Goal: Ask a question: Seek information or help from site administrators or community

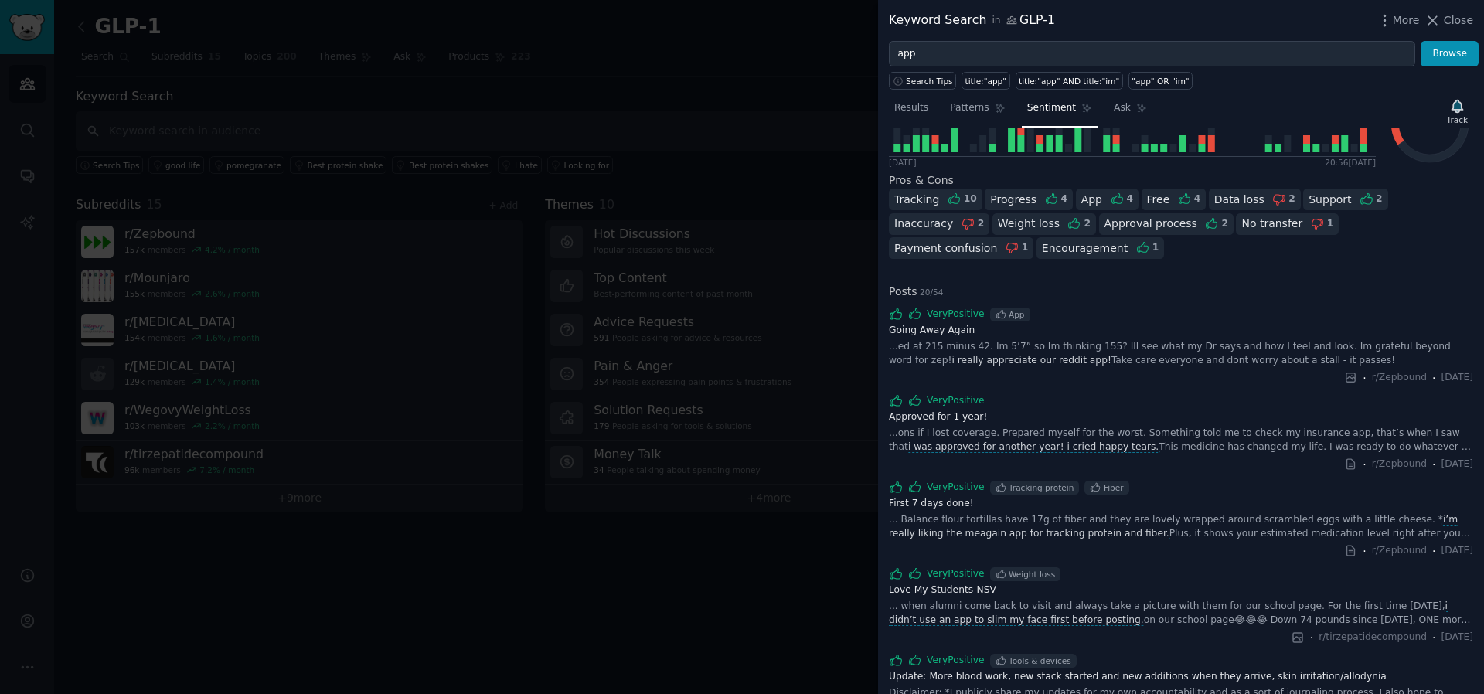
scroll to position [294, 0]
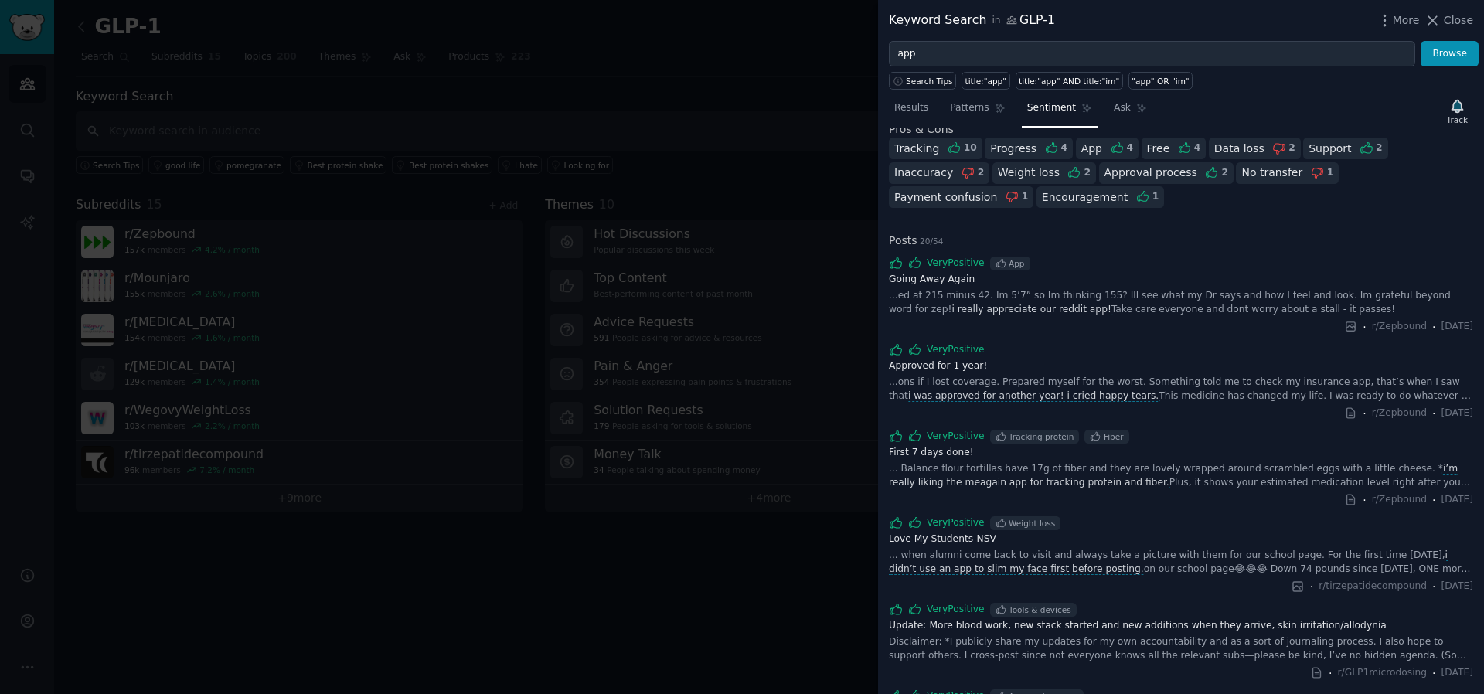
click at [546, 267] on div at bounding box center [742, 347] width 1484 height 694
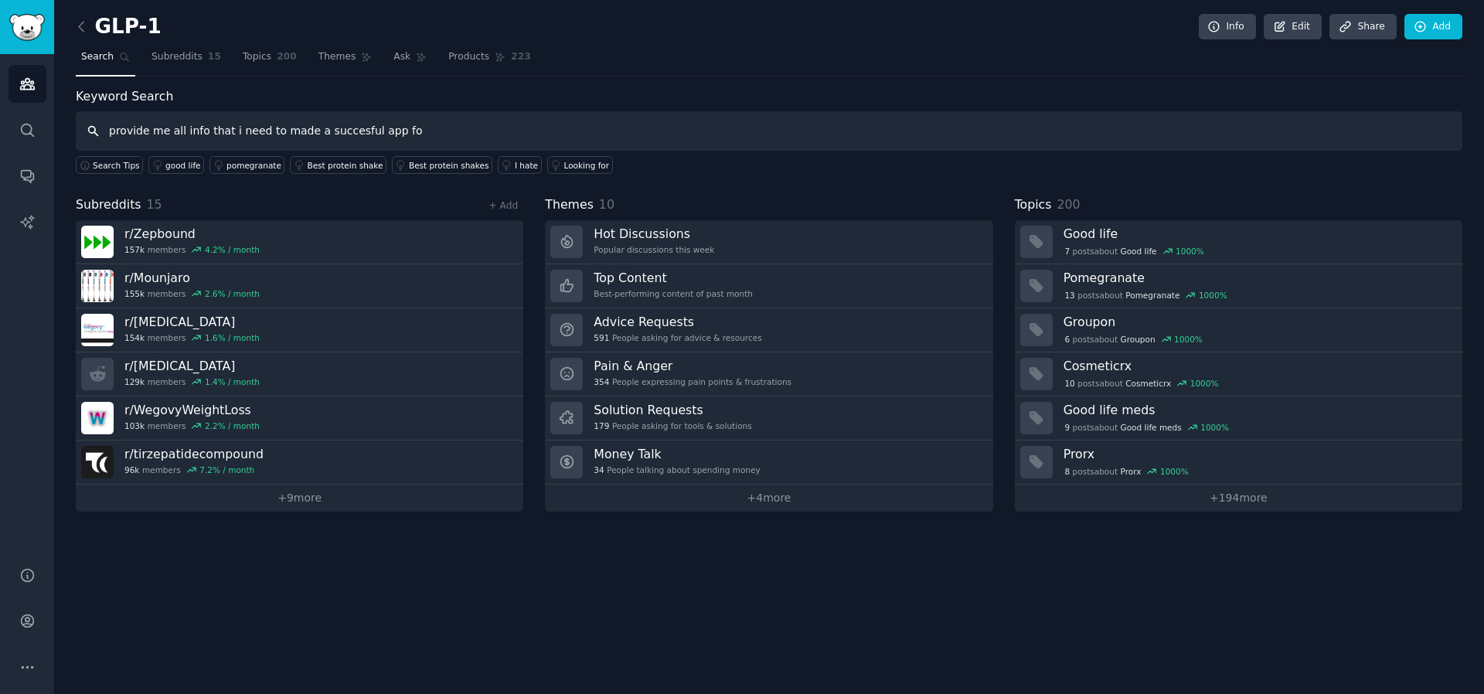
type input "provide me all info that i need to made a succesful app for"
click at [399, 61] on span "Ask" at bounding box center [401, 57] width 17 height 14
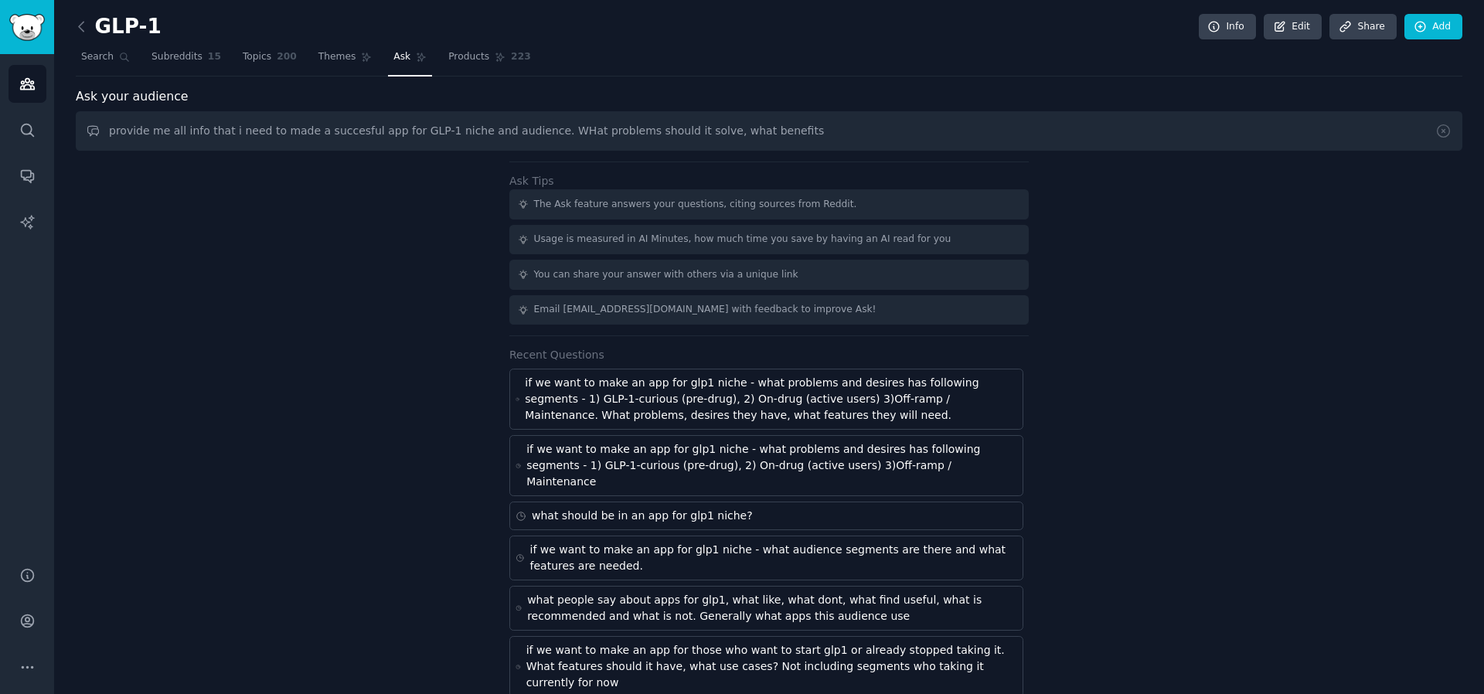
click at [693, 135] on input "provide me all info that i need to made a succesful app for GLP-1 niche and aud…" at bounding box center [769, 130] width 1386 height 39
drag, startPoint x: 617, startPoint y: 132, endPoint x: 806, endPoint y: 145, distance: 189.8
click at [806, 145] on input "provide me all info that i need to made a succesful app for GLP-1 niche and aud…" at bounding box center [769, 130] width 1386 height 39
click at [990, 127] on input "provide me all info that i need to made a succesful app for GLP-1 niche and aud…" at bounding box center [769, 130] width 1386 height 39
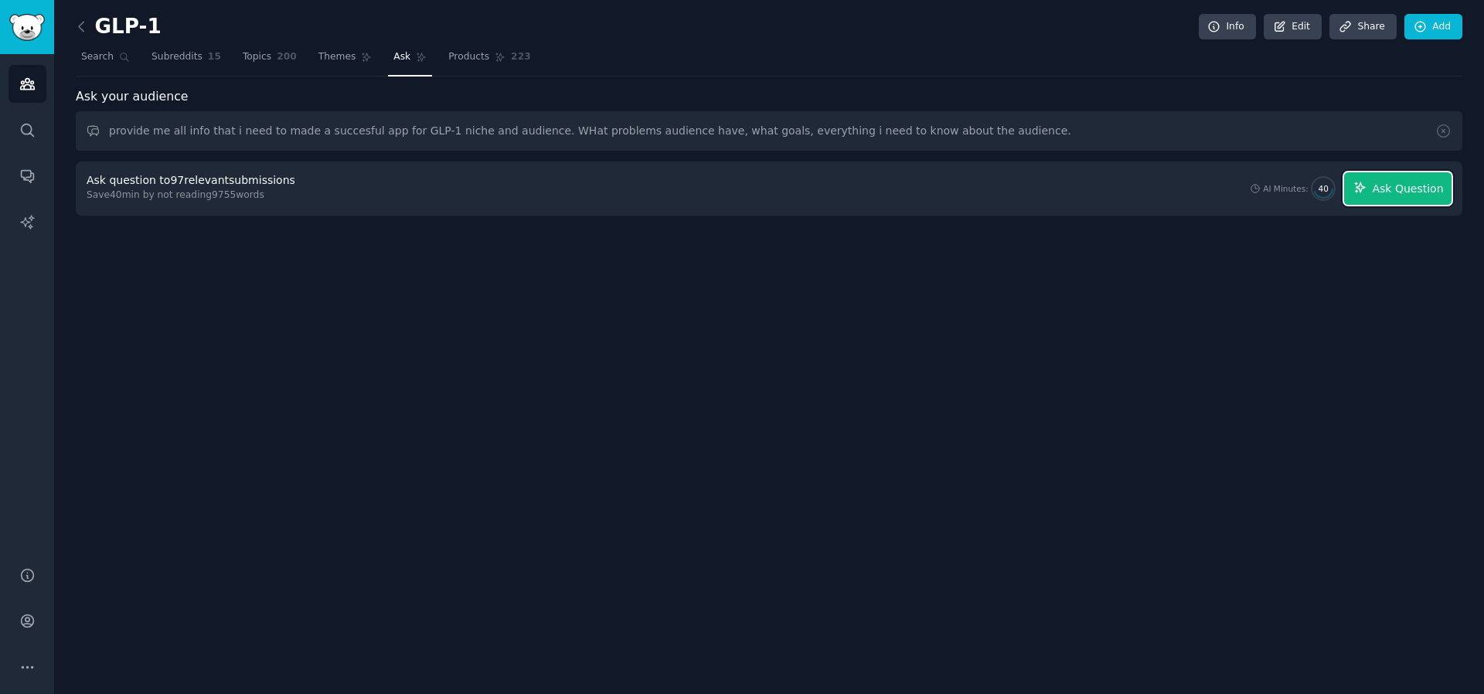
click at [1410, 185] on span "Ask Question" at bounding box center [1407, 189] width 71 height 16
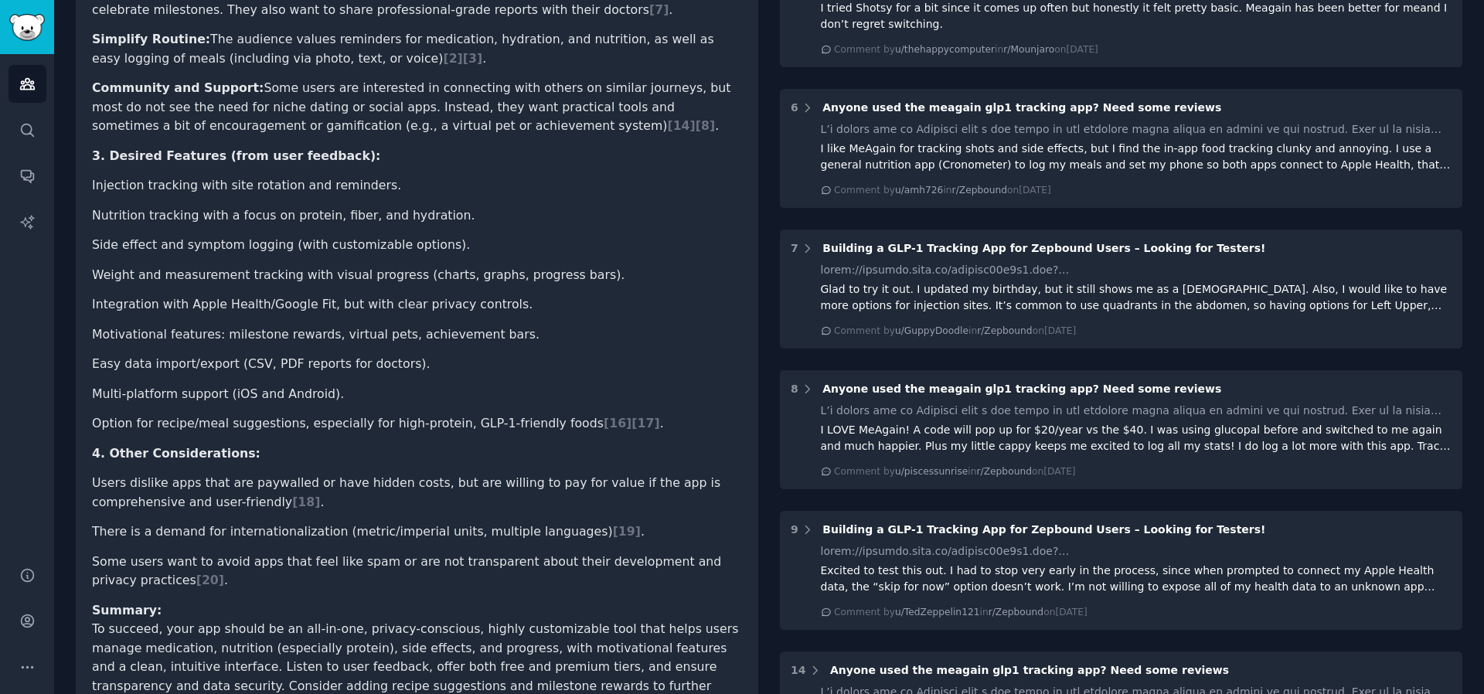
scroll to position [828, 0]
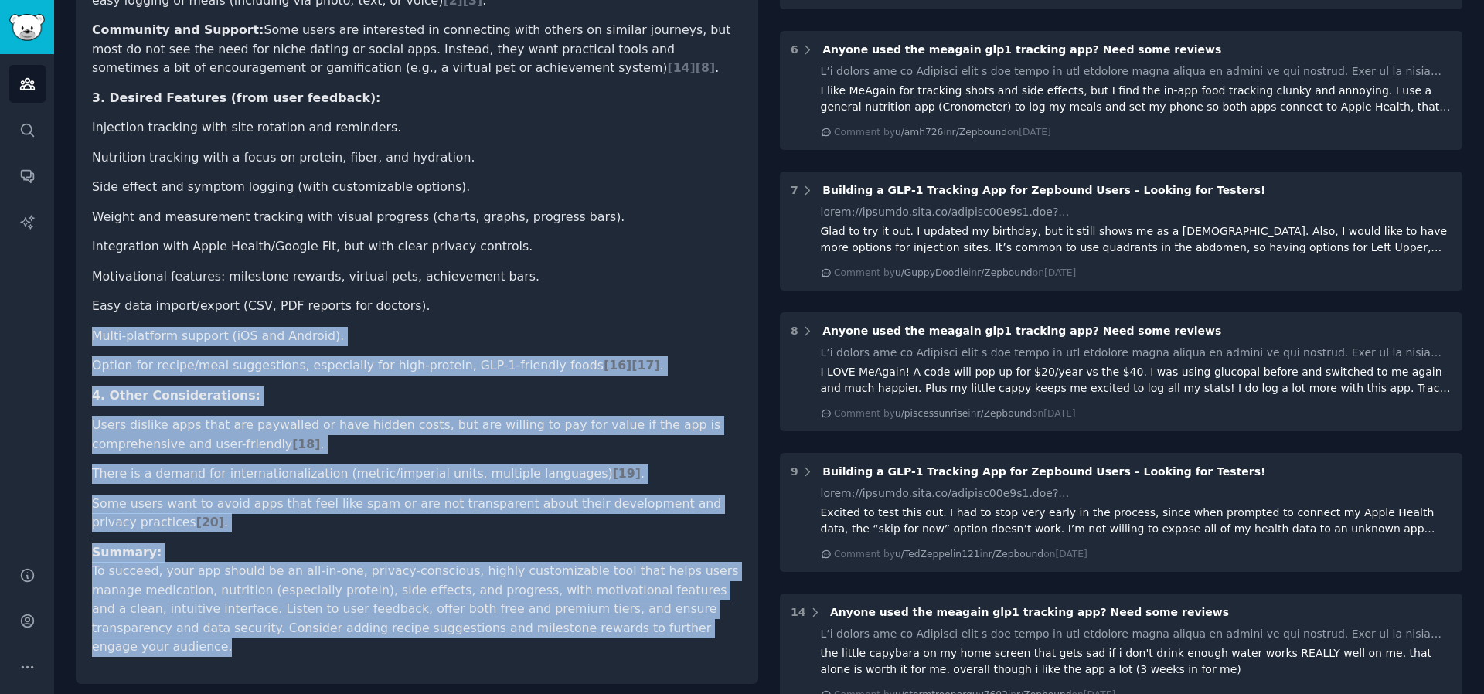
drag, startPoint x: 624, startPoint y: 563, endPoint x: 165, endPoint y: 240, distance: 562.0
click at [165, 238] on div "provide me all info that i need to made a succesful app for GLP-1 niche and aud…" at bounding box center [417, 14] width 682 height 1340
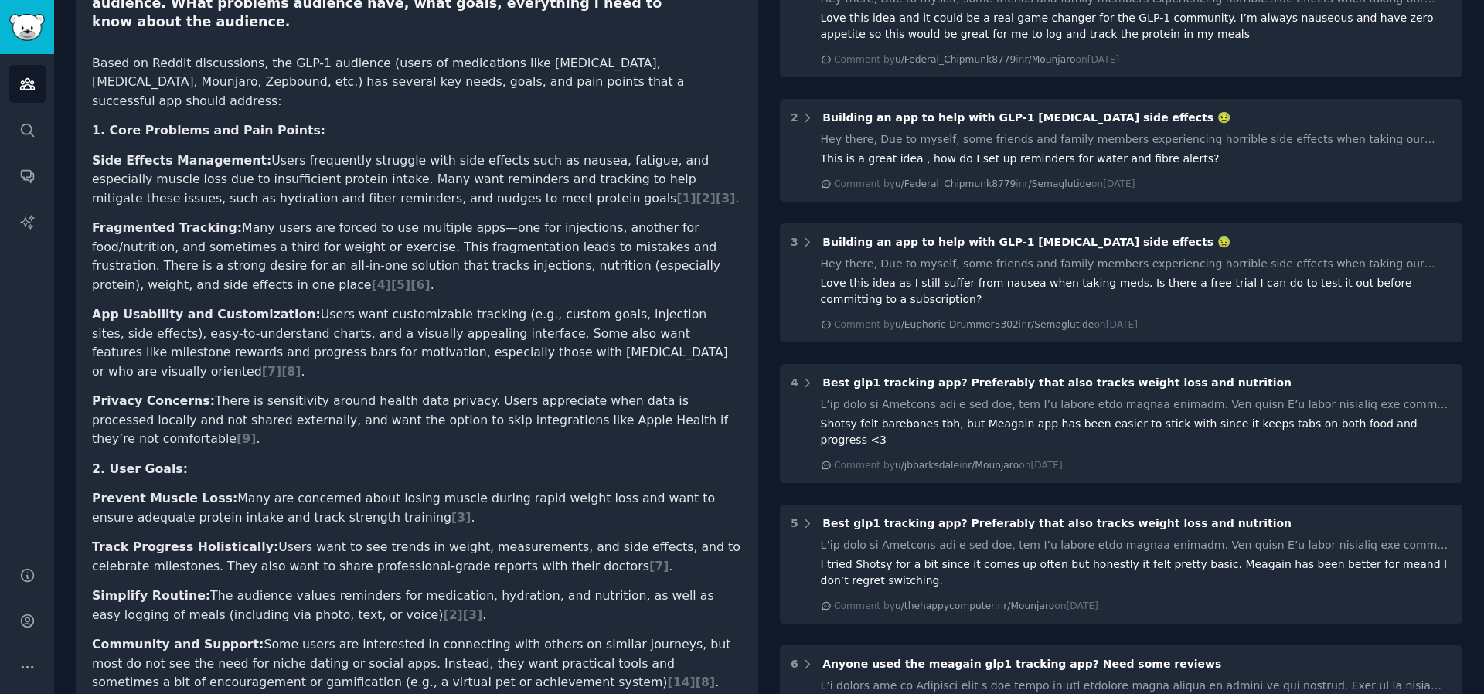
scroll to position [79, 0]
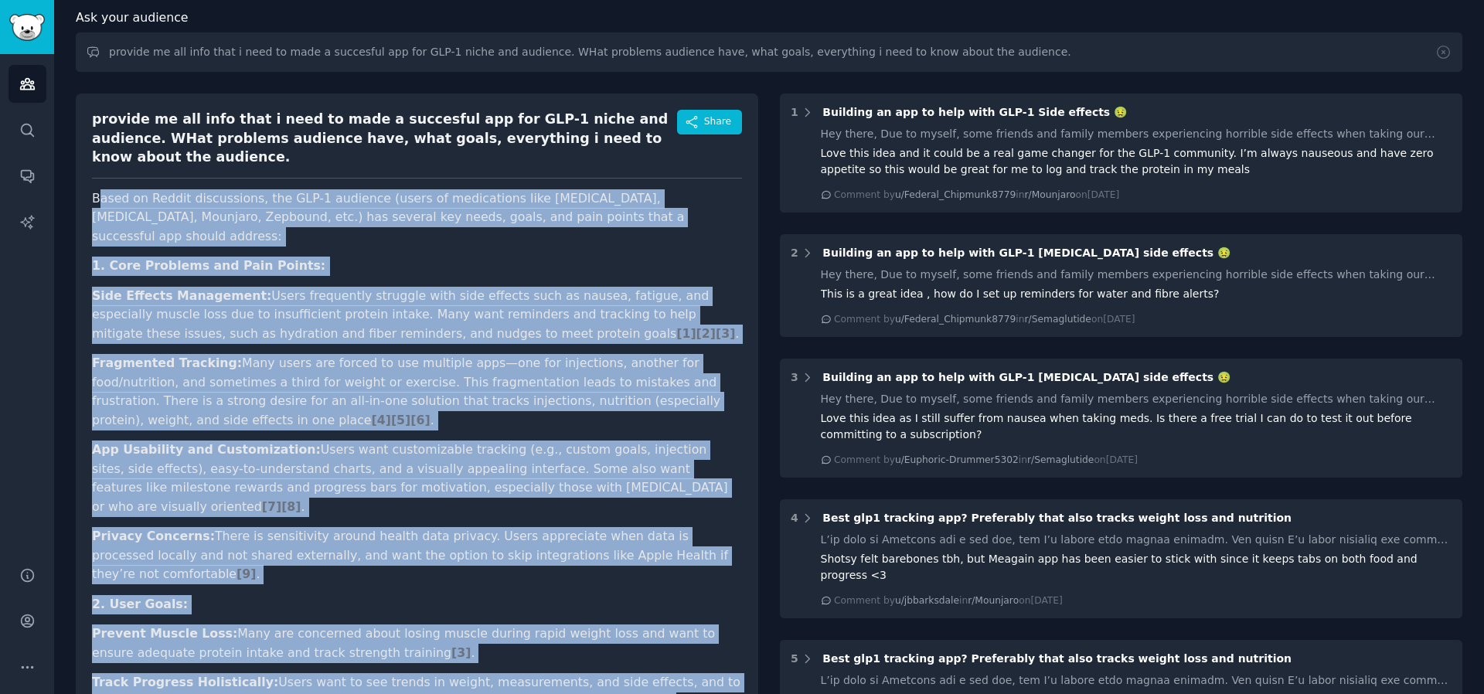
click at [96, 189] on p "Based on Reddit discussions, the GLP-1 audience (users of medications like [MED…" at bounding box center [417, 217] width 650 height 57
copy article "Lorem ip Dolors ametconsect, adi ELI-2 seddoeiu (tempo in utlaboreetd magn Aliq…"
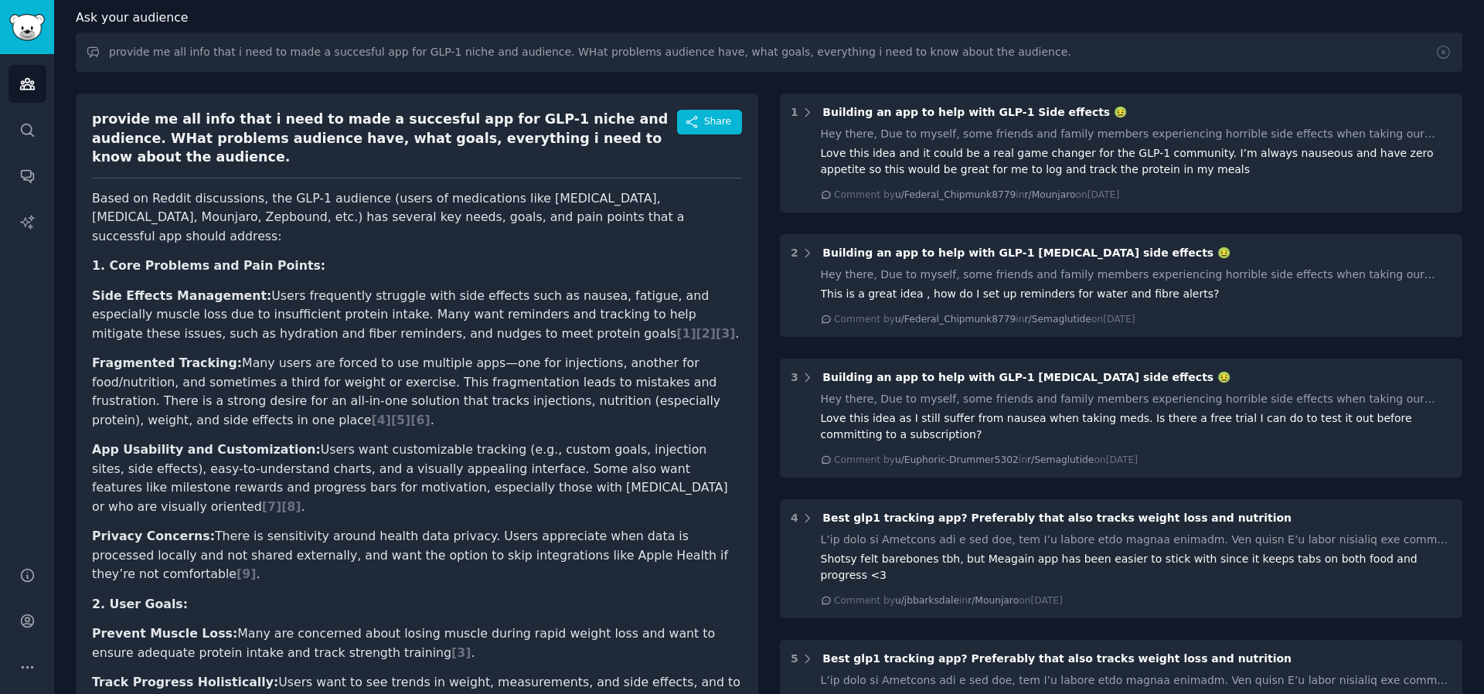
click at [373, 128] on div "provide me all info that i need to made a succesful app for GLP-1 niche and aud…" at bounding box center [384, 138] width 585 height 57
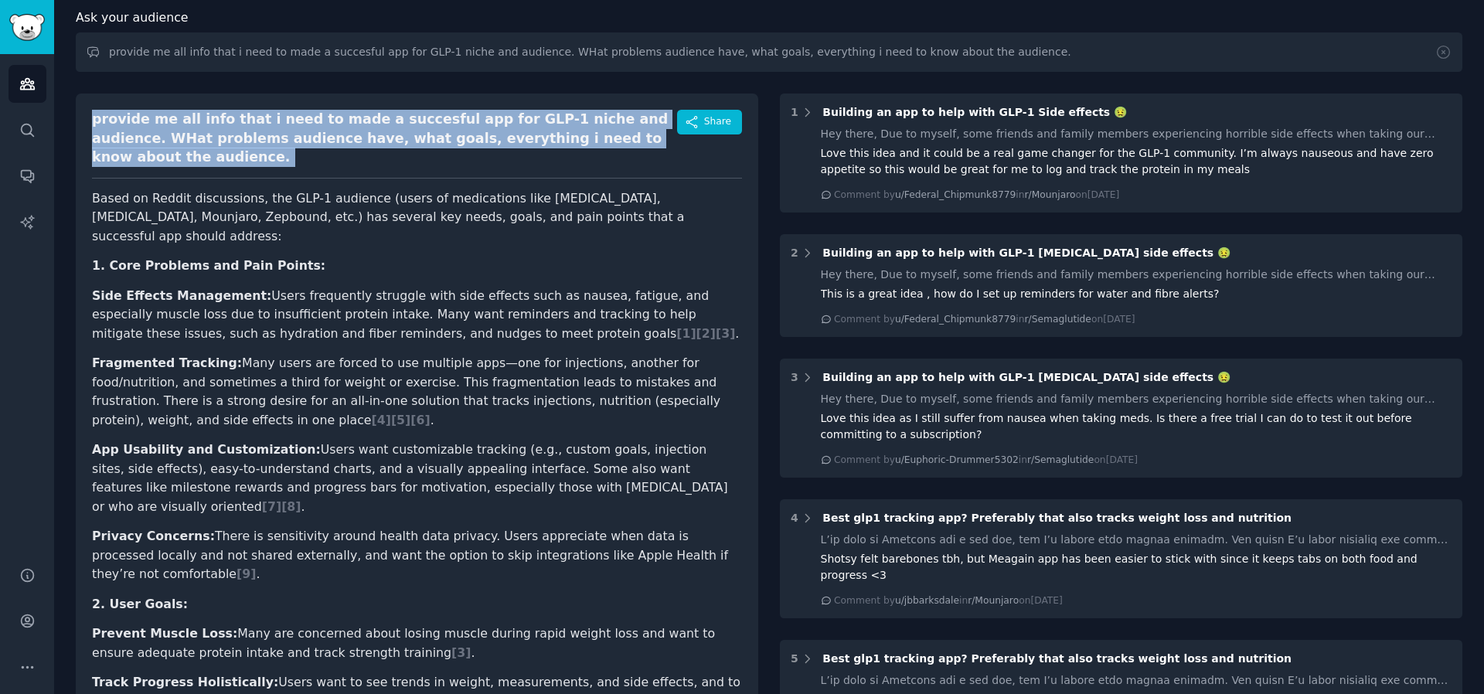
click at [373, 128] on div "provide me all info that i need to made a succesful app for GLP-1 niche and aud…" at bounding box center [384, 138] width 585 height 57
copy div "provide me all info that i need to made a succesful app for GLP-1 niche and aud…"
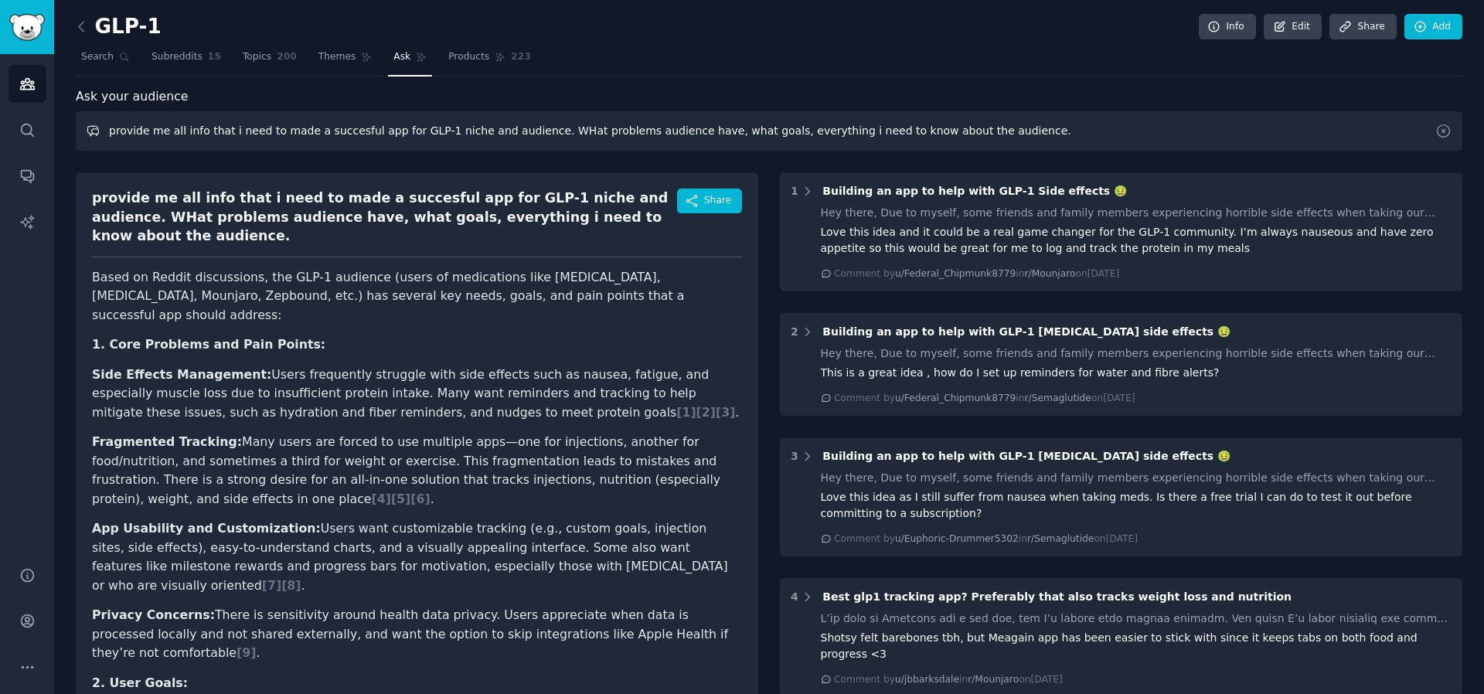
click at [502, 133] on input "provide me all info that i need to made a succesful app for GLP-1 niche and aud…" at bounding box center [769, 130] width 1386 height 39
paste input "What are the most common side effects people complain about, and what fixes/hac…"
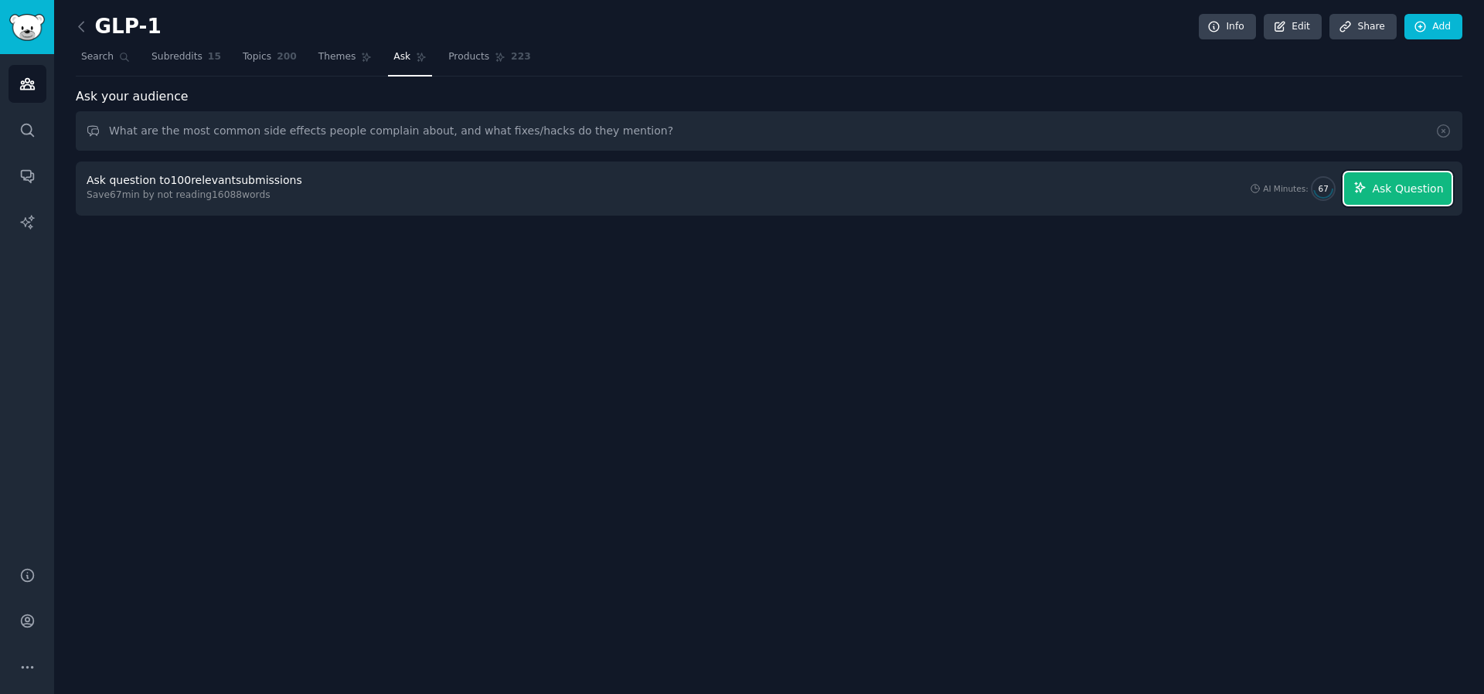
click at [1369, 193] on button "Ask Question" at bounding box center [1397, 188] width 107 height 32
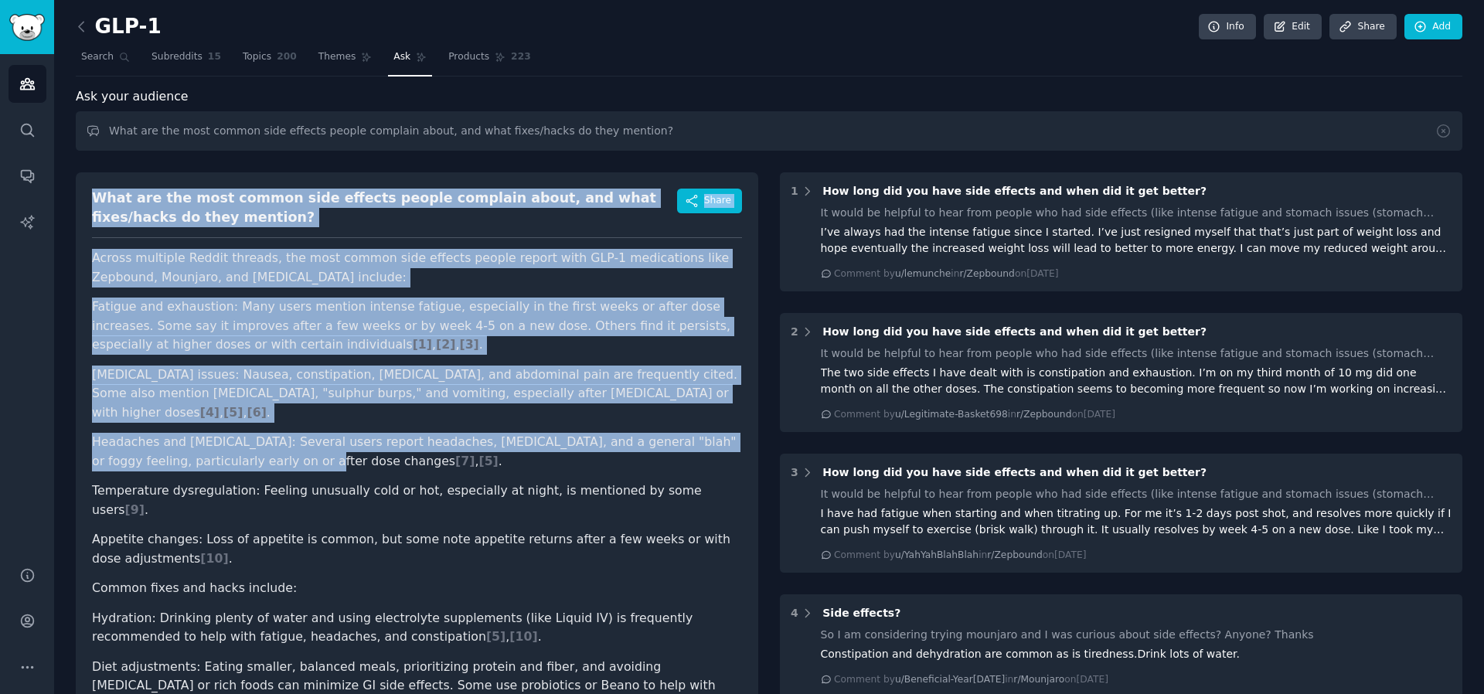
drag, startPoint x: 90, startPoint y: 185, endPoint x: 278, endPoint y: 444, distance: 319.8
click at [281, 447] on div "What are the most common side effects people complain about, and what fixes/hac…" at bounding box center [417, 554] width 682 height 764
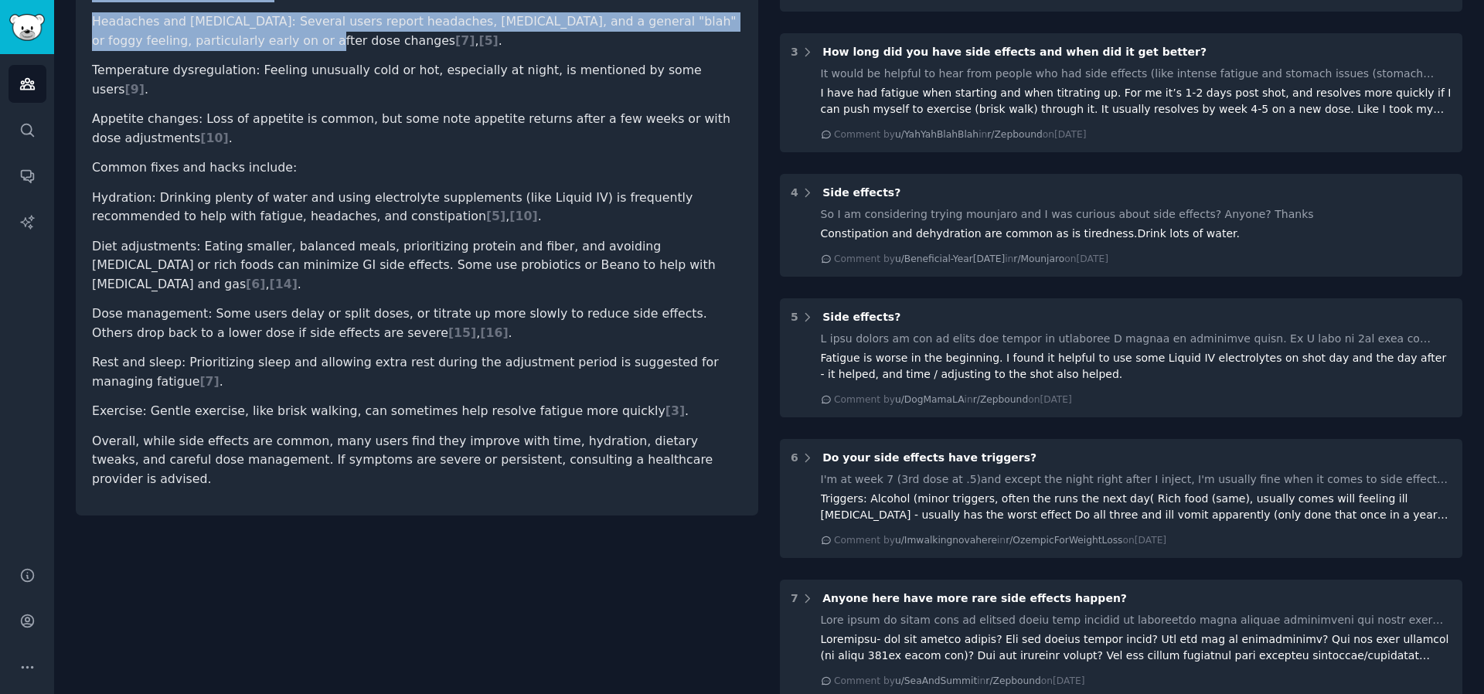
scroll to position [612, 0]
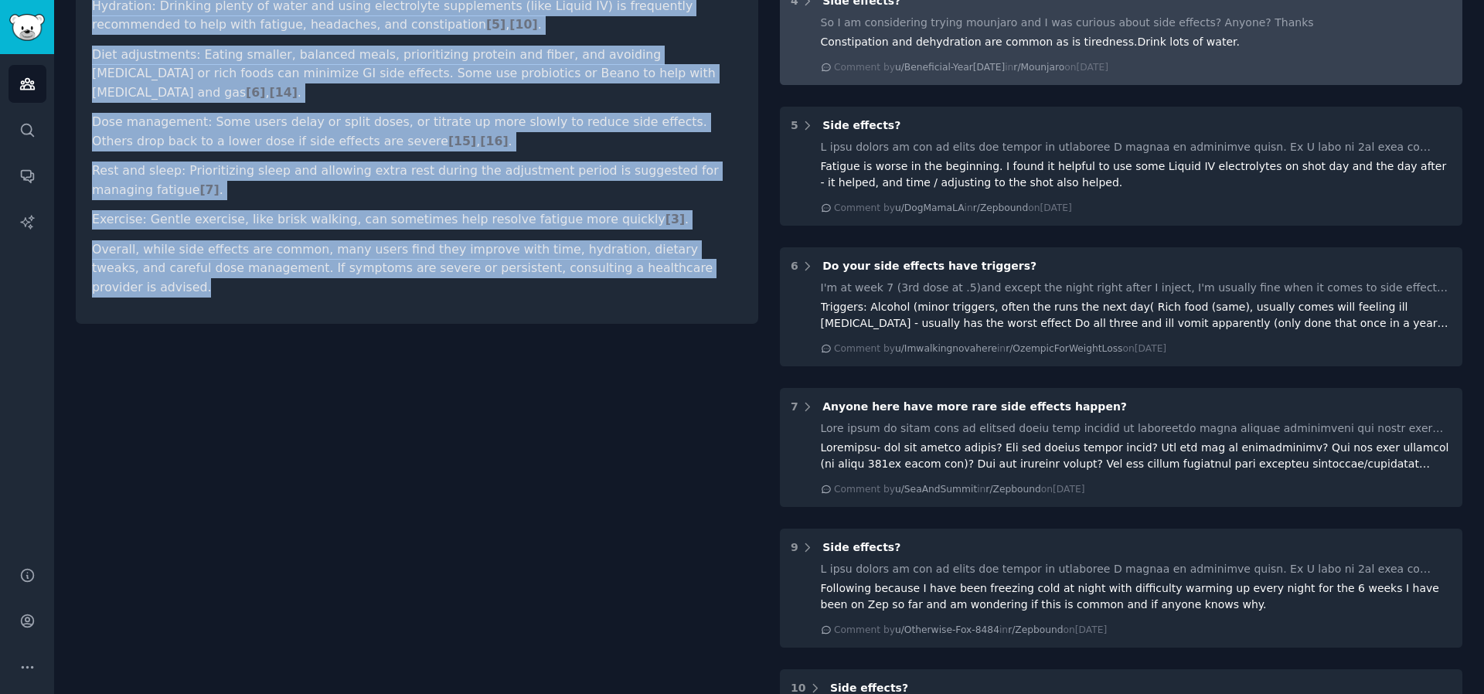
copy div "What are the most common side effects people complain about, and what fixes/hac…"
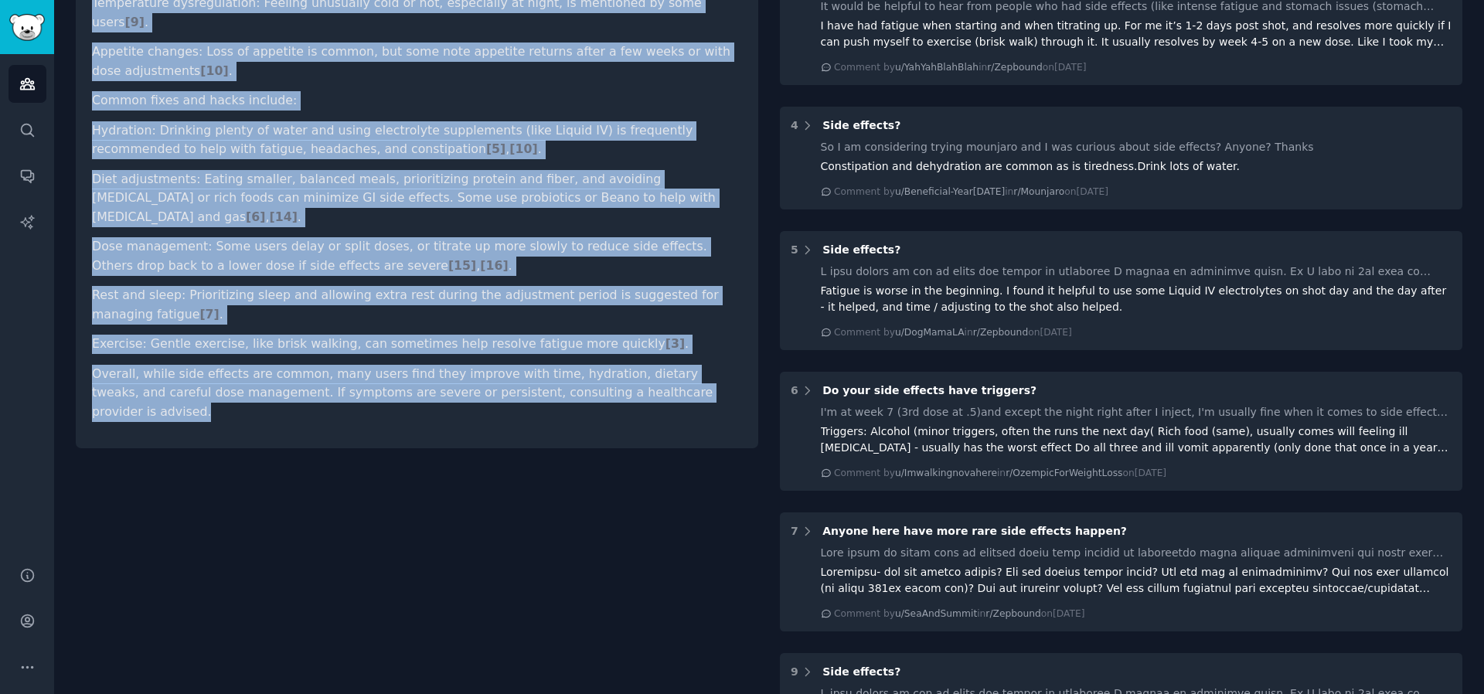
scroll to position [0, 0]
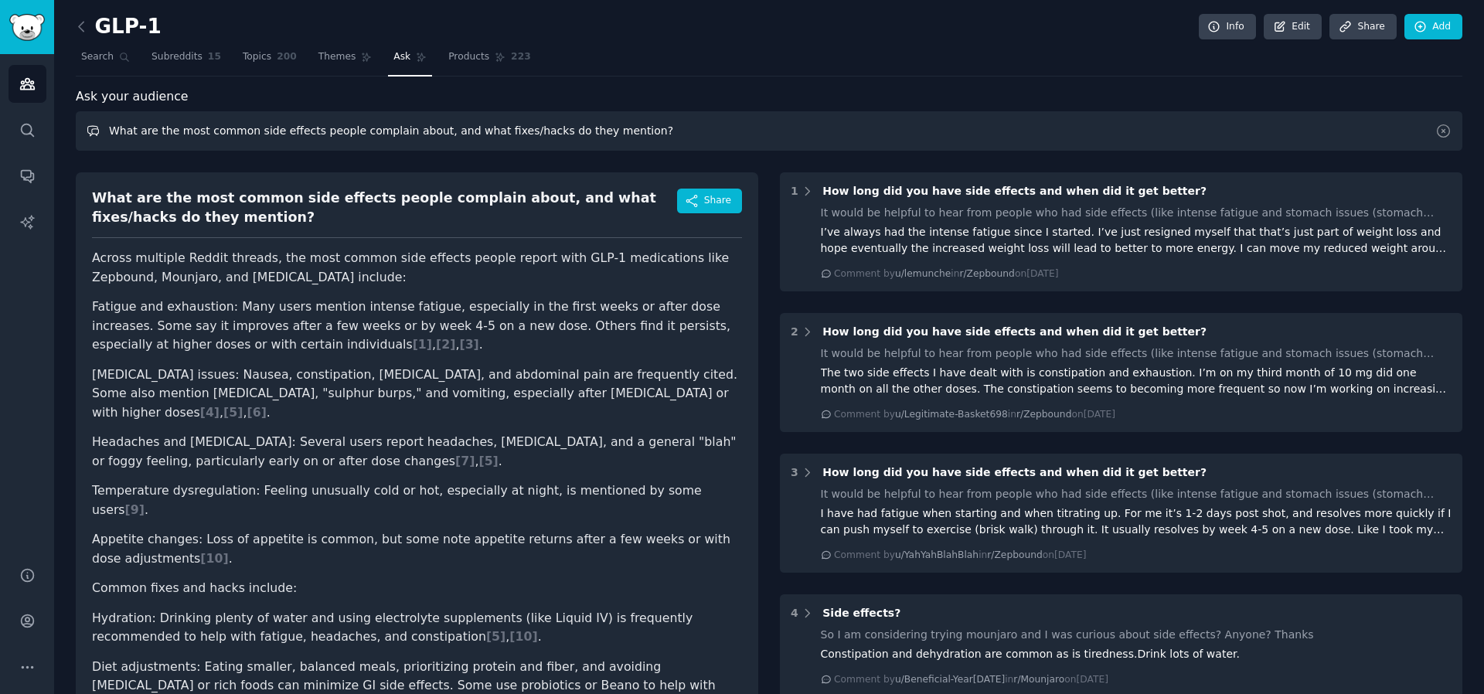
click at [507, 135] on input "What are the most common side effects people complain about, and what fixes/hac…" at bounding box center [769, 130] width 1386 height 39
paste input "do people post when they hit a weight-loss plateau? What emotions and solutions…"
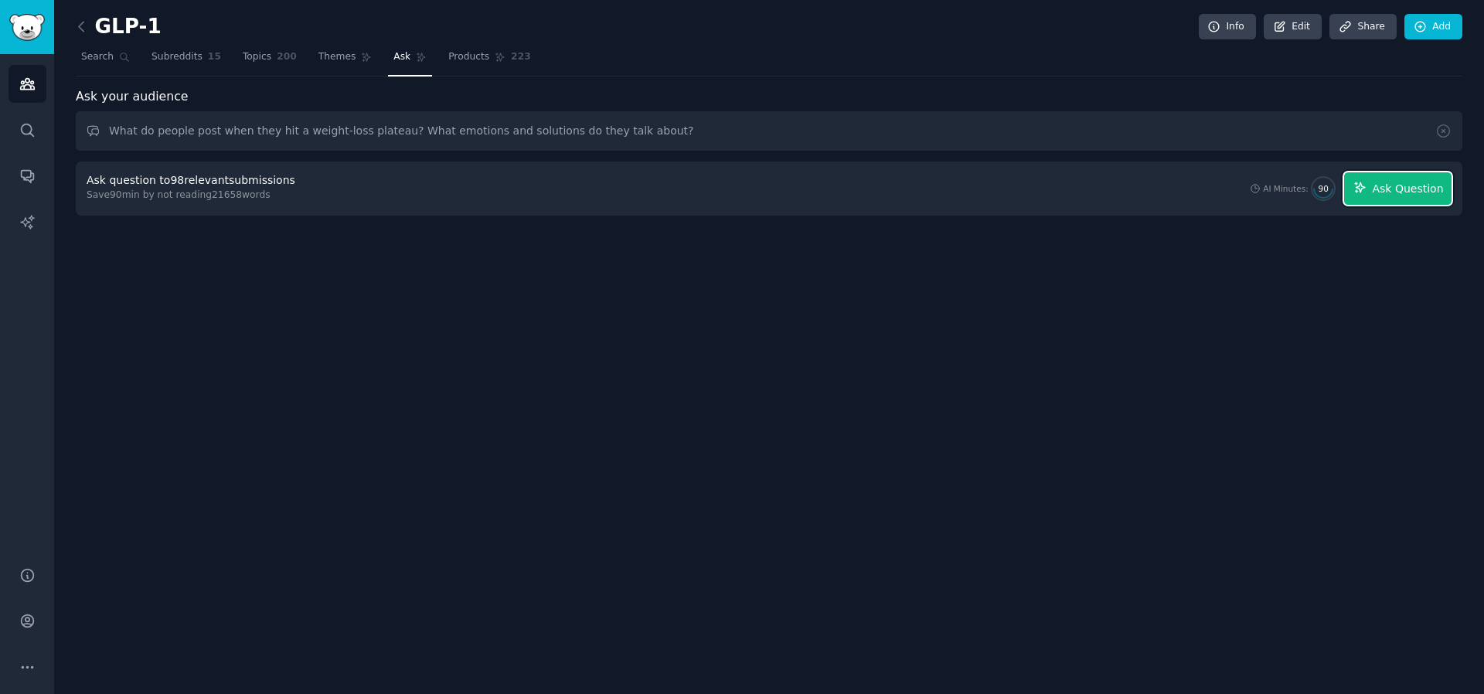
click at [1418, 191] on span "Ask Question" at bounding box center [1407, 189] width 71 height 16
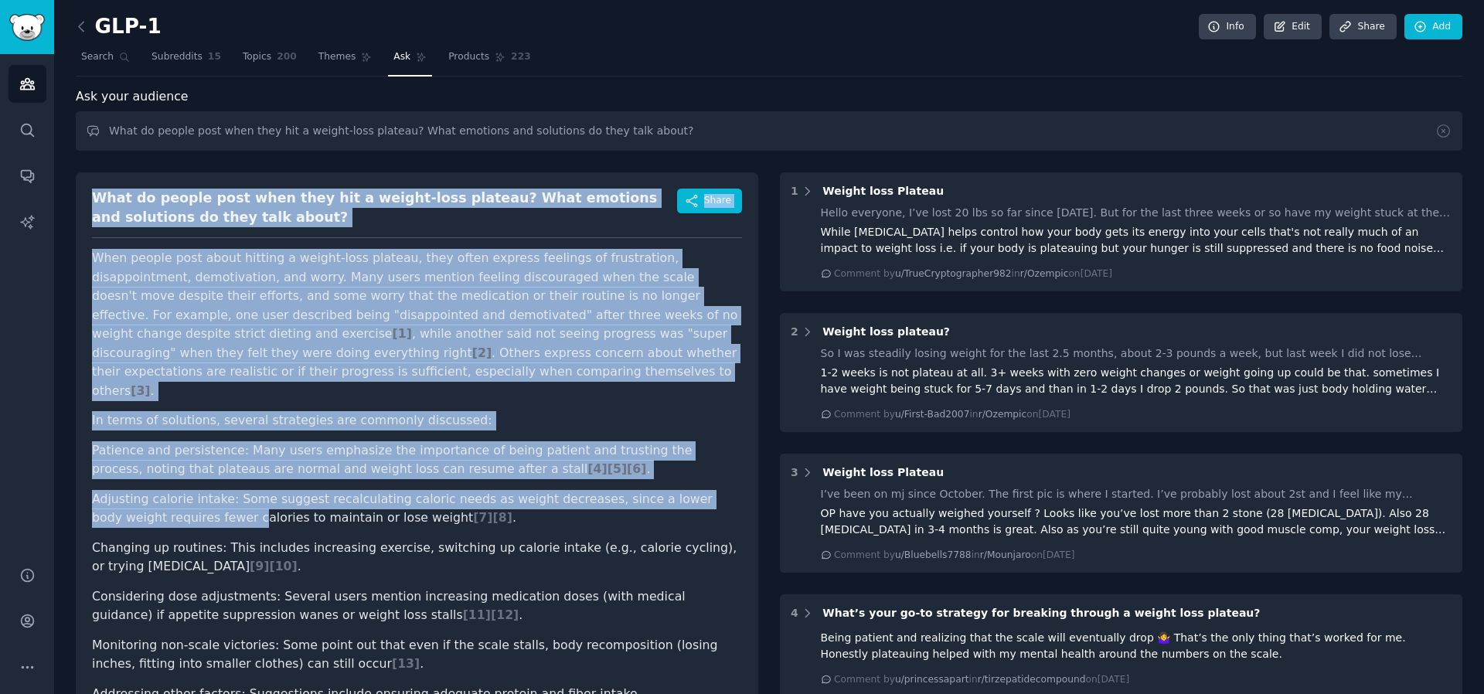
drag, startPoint x: 87, startPoint y: 191, endPoint x: 178, endPoint y: 492, distance: 314.9
click at [178, 492] on div "What do people post when they hit a weight-loss plateau? What emotions and solu…" at bounding box center [417, 494] width 682 height 645
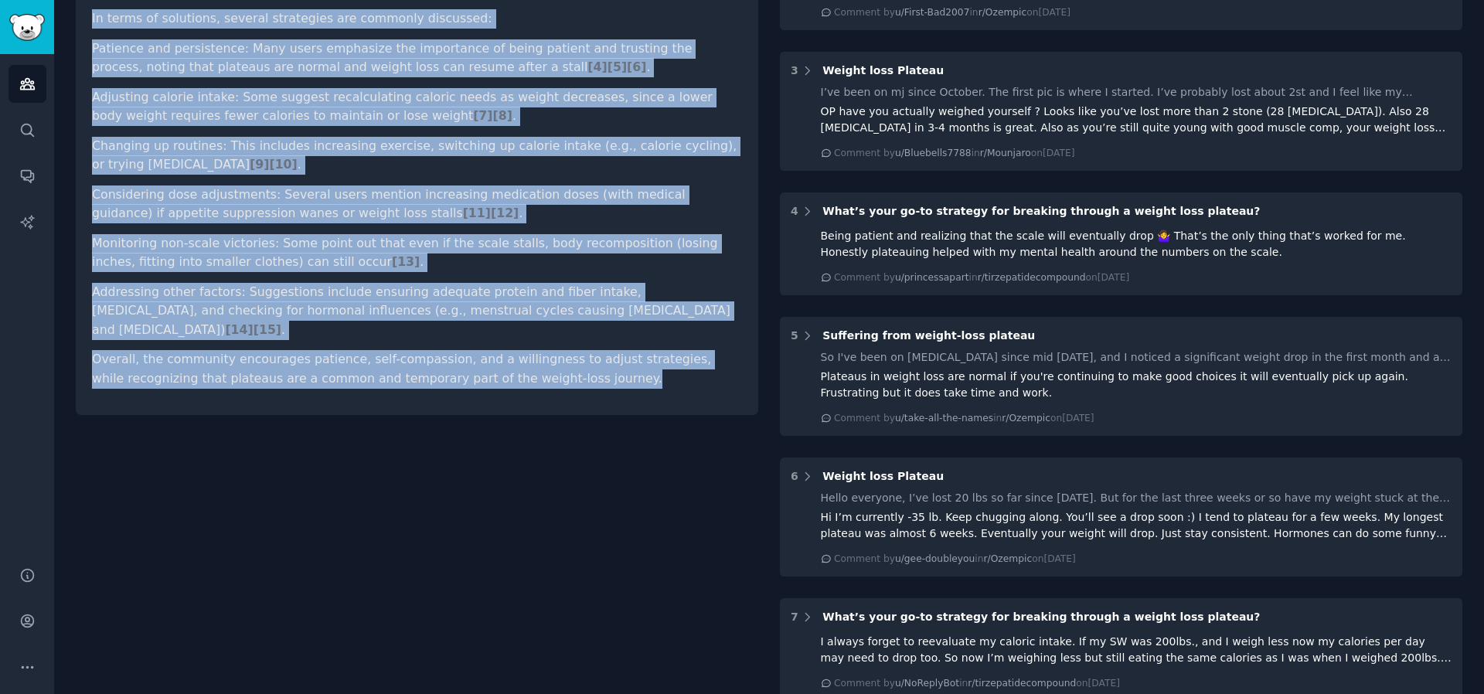
click at [588, 350] on p "Overall, the community encourages patience, self-compassion, and a willingness …" at bounding box center [417, 369] width 650 height 38
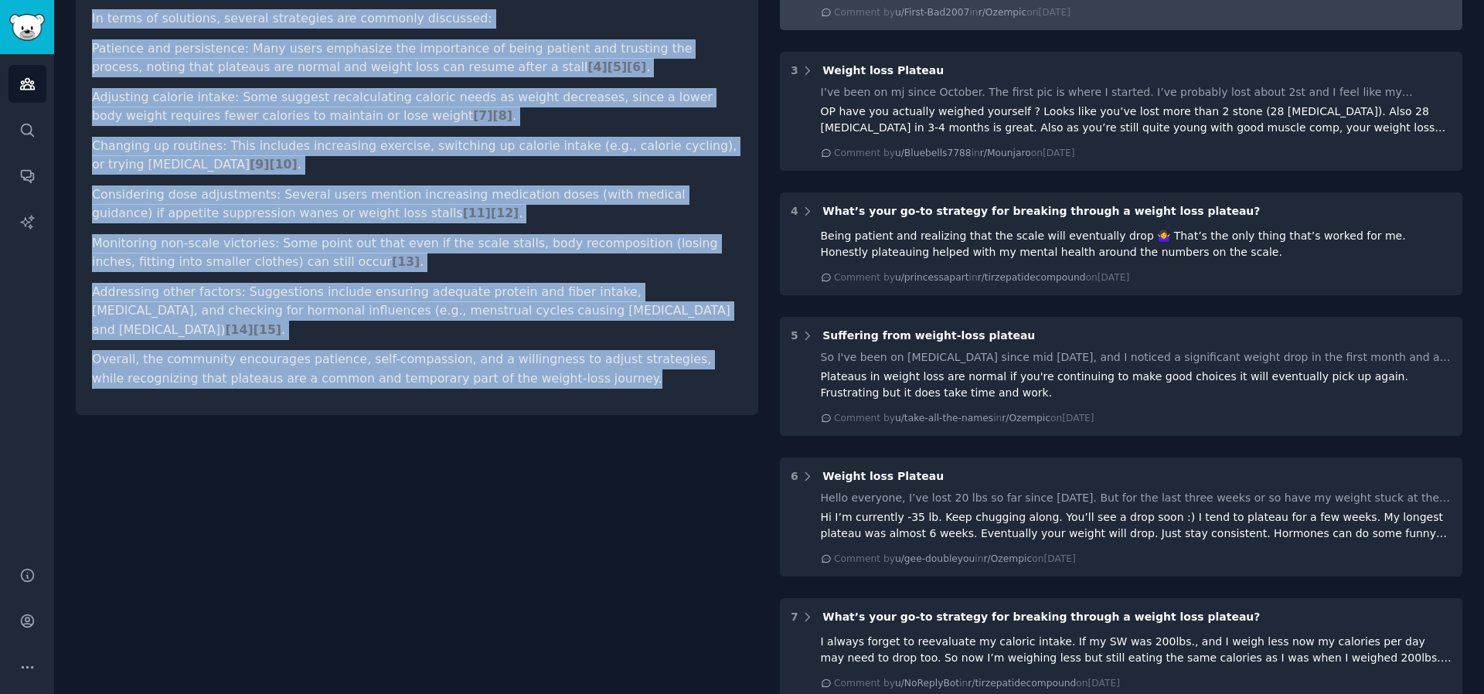
copy div "What do people post when they hit a weight-loss plateau? What emotions and solu…"
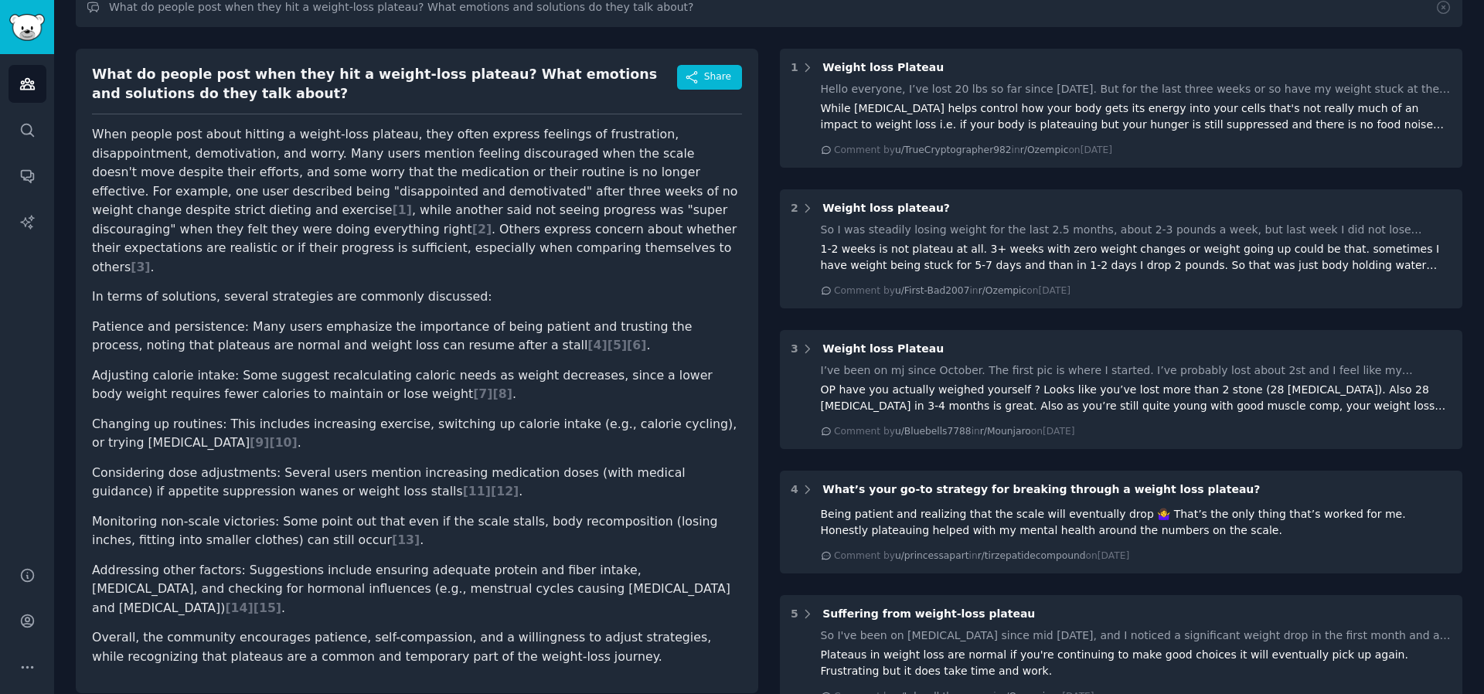
scroll to position [0, 0]
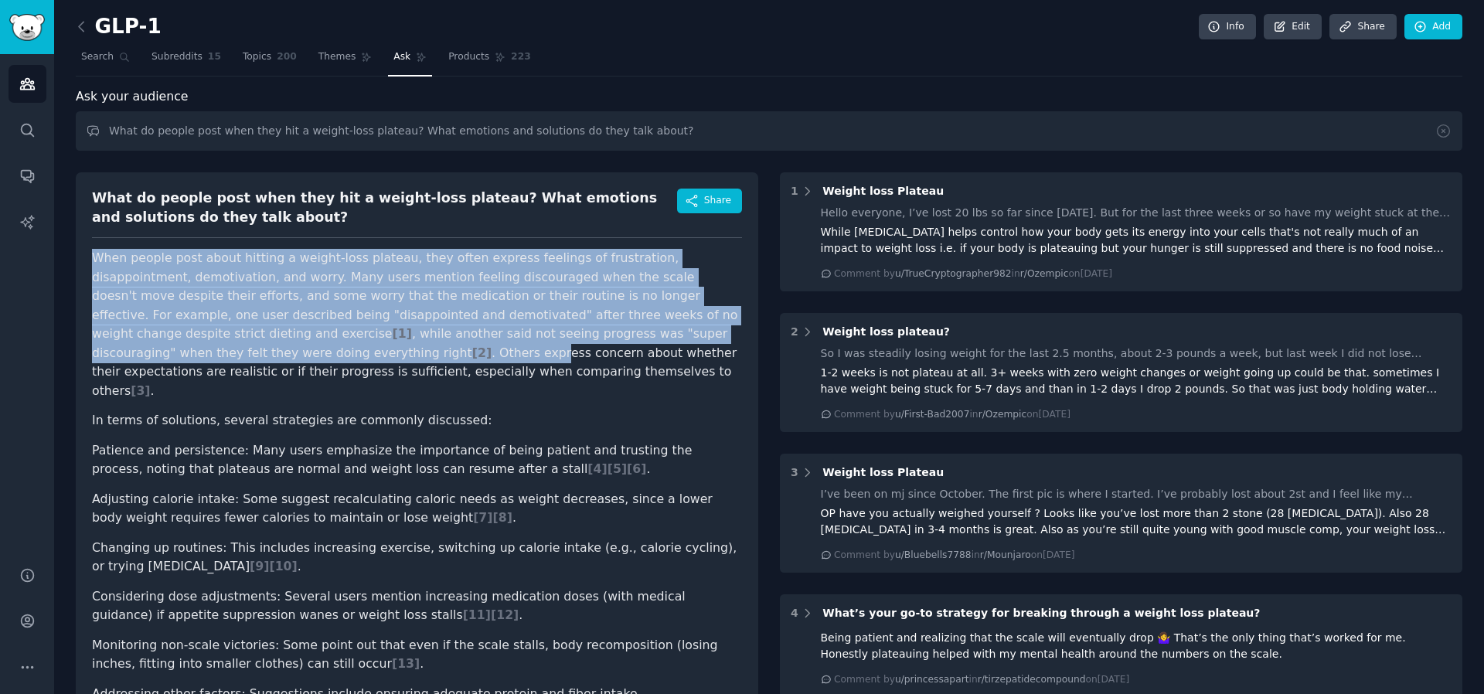
drag, startPoint x: 86, startPoint y: 246, endPoint x: 155, endPoint y: 348, distance: 123.5
click at [155, 348] on div "What do people post when they hit a weight-loss plateau? What emotions and solu…" at bounding box center [417, 494] width 682 height 645
click at [420, 275] on p "When people post about hitting a weight-loss plateau, they often express feelin…" at bounding box center [417, 324] width 650 height 151
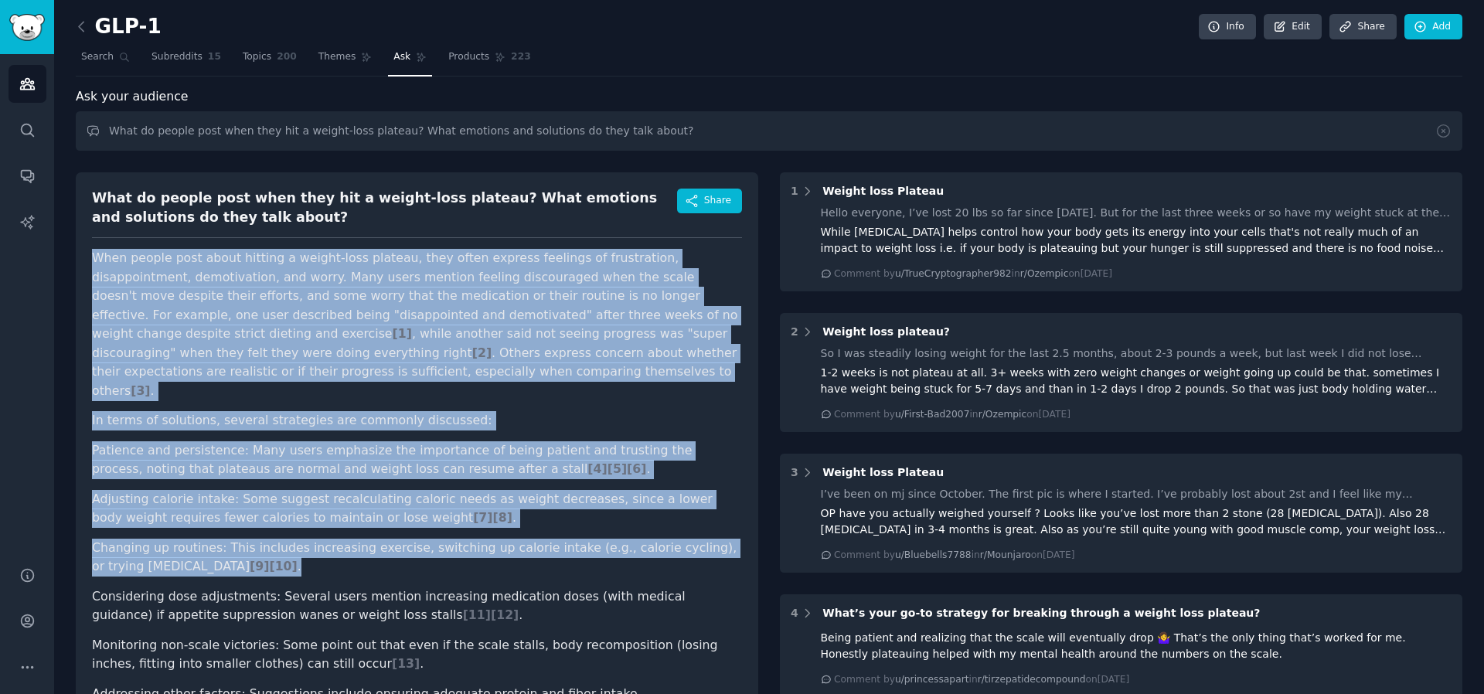
drag, startPoint x: 86, startPoint y: 246, endPoint x: 359, endPoint y: 560, distance: 416.4
click at [359, 560] on div "What do people post when they hit a weight-loss plateau? What emotions and solu…" at bounding box center [417, 494] width 682 height 645
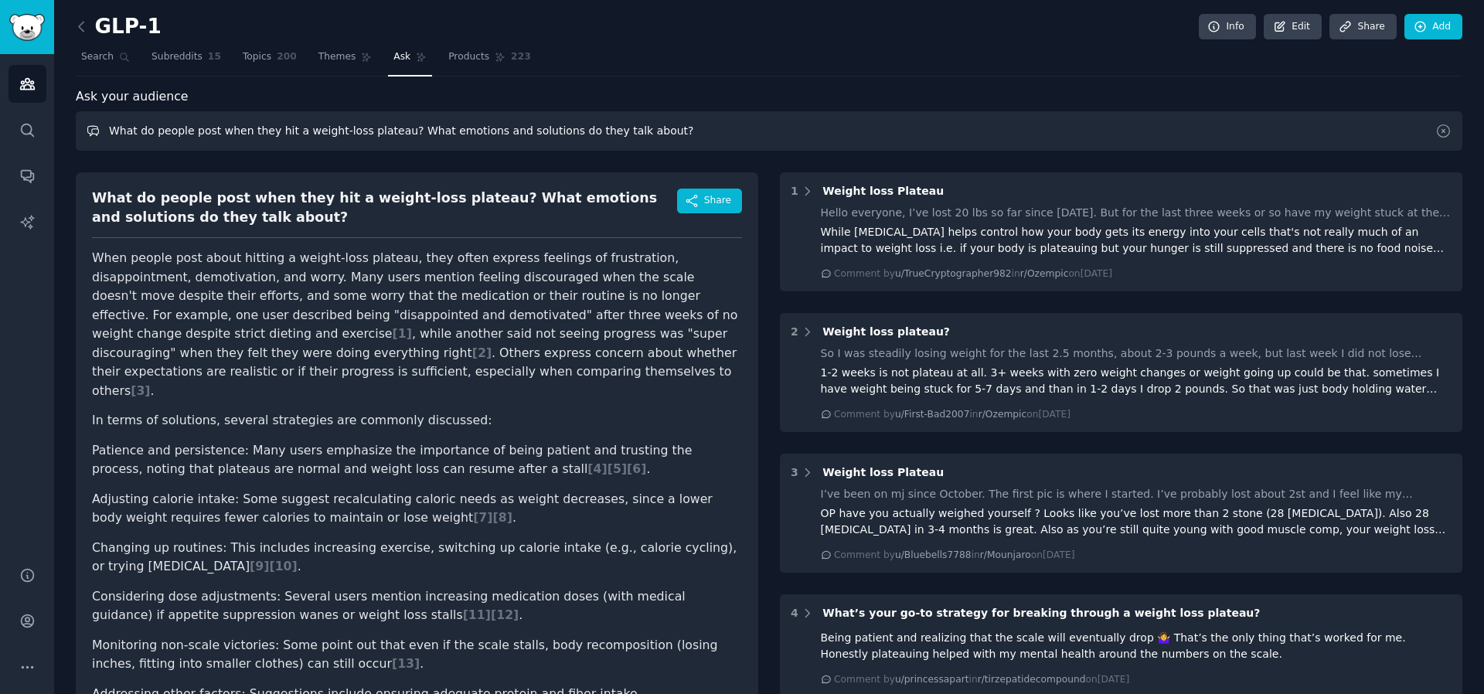
click at [504, 131] on input "What do people post when they hit a weight-loss plateau? What emotions and solu…" at bounding box center [769, 130] width 1386 height 39
click at [459, 120] on input "What do people post when they hit a weight-loss plateau? What emotions and solu…" at bounding box center [769, 130] width 1386 height 39
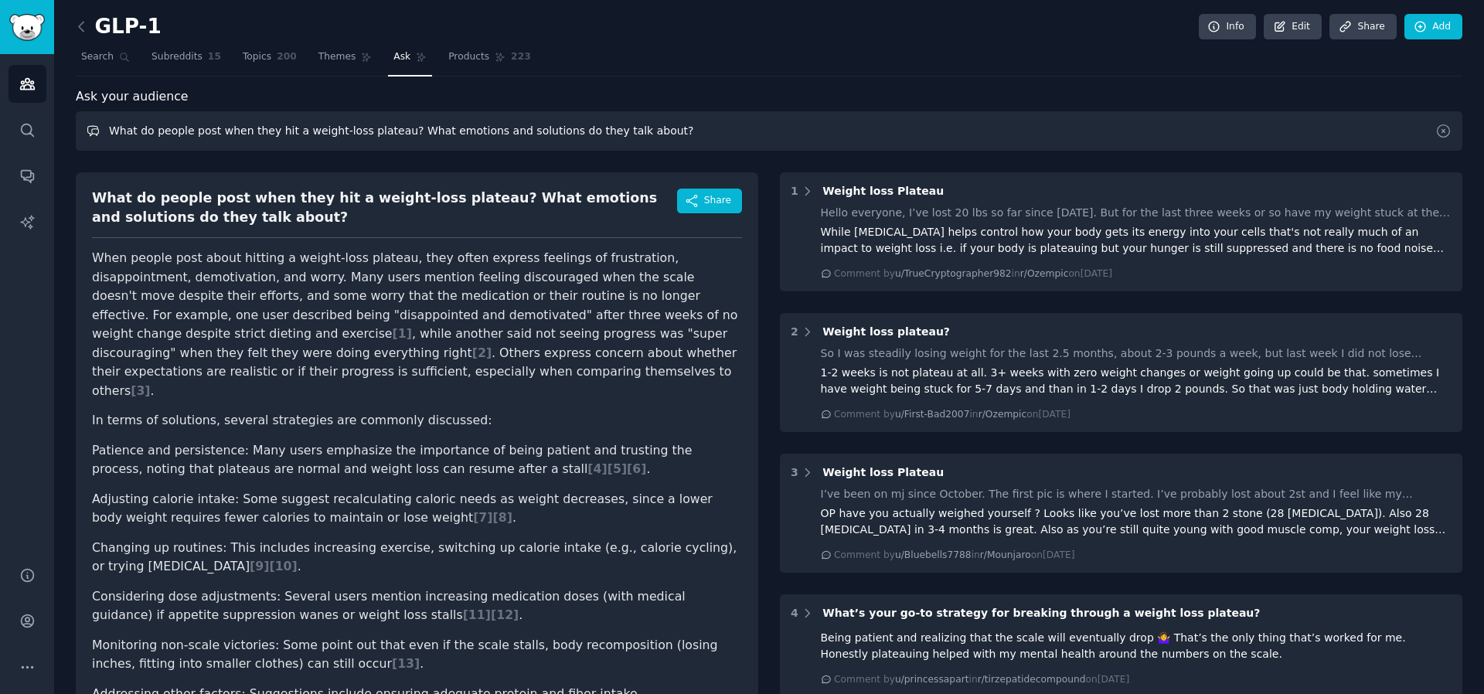
click at [459, 120] on input "What do people post when they hit a weight-loss plateau? What emotions and solu…" at bounding box center [769, 130] width 1386 height 39
paste input "are the biggest challenges people report in their first month after starting GL…"
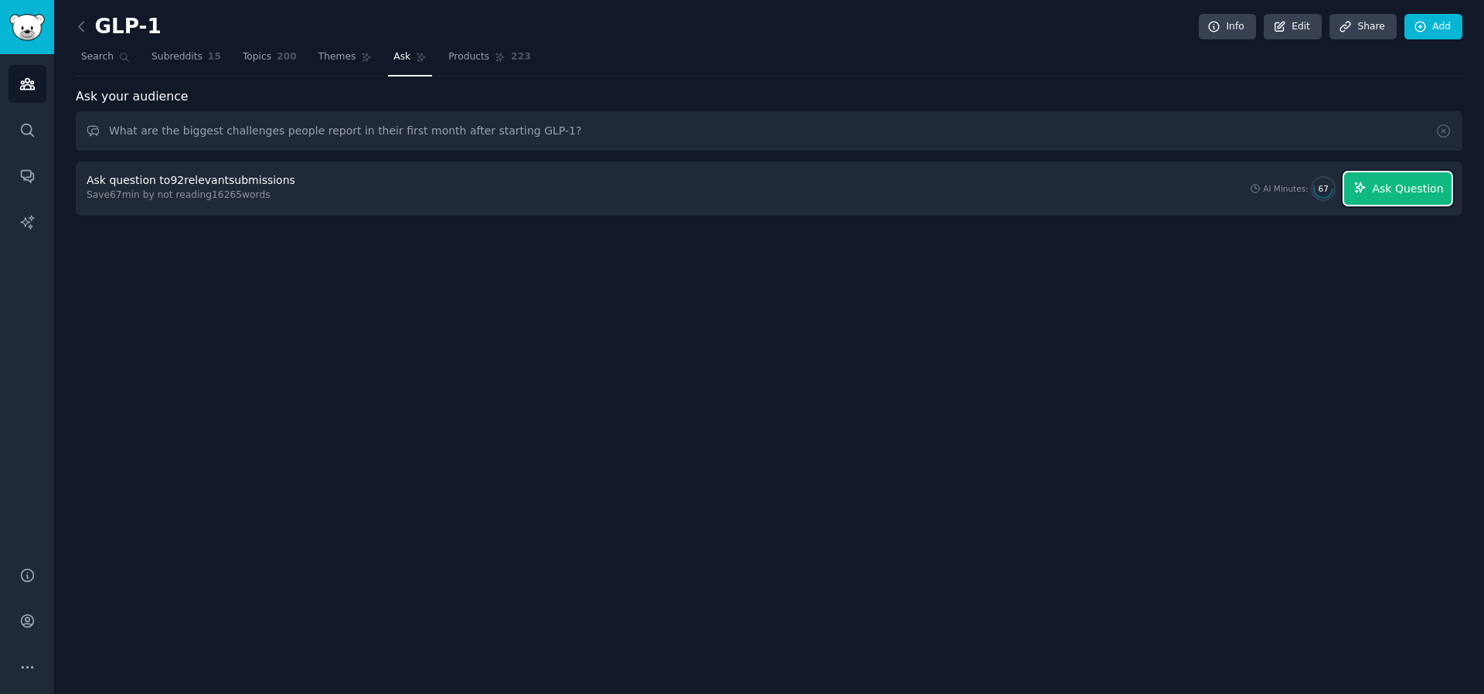
click at [1384, 189] on span "Ask Question" at bounding box center [1407, 189] width 71 height 16
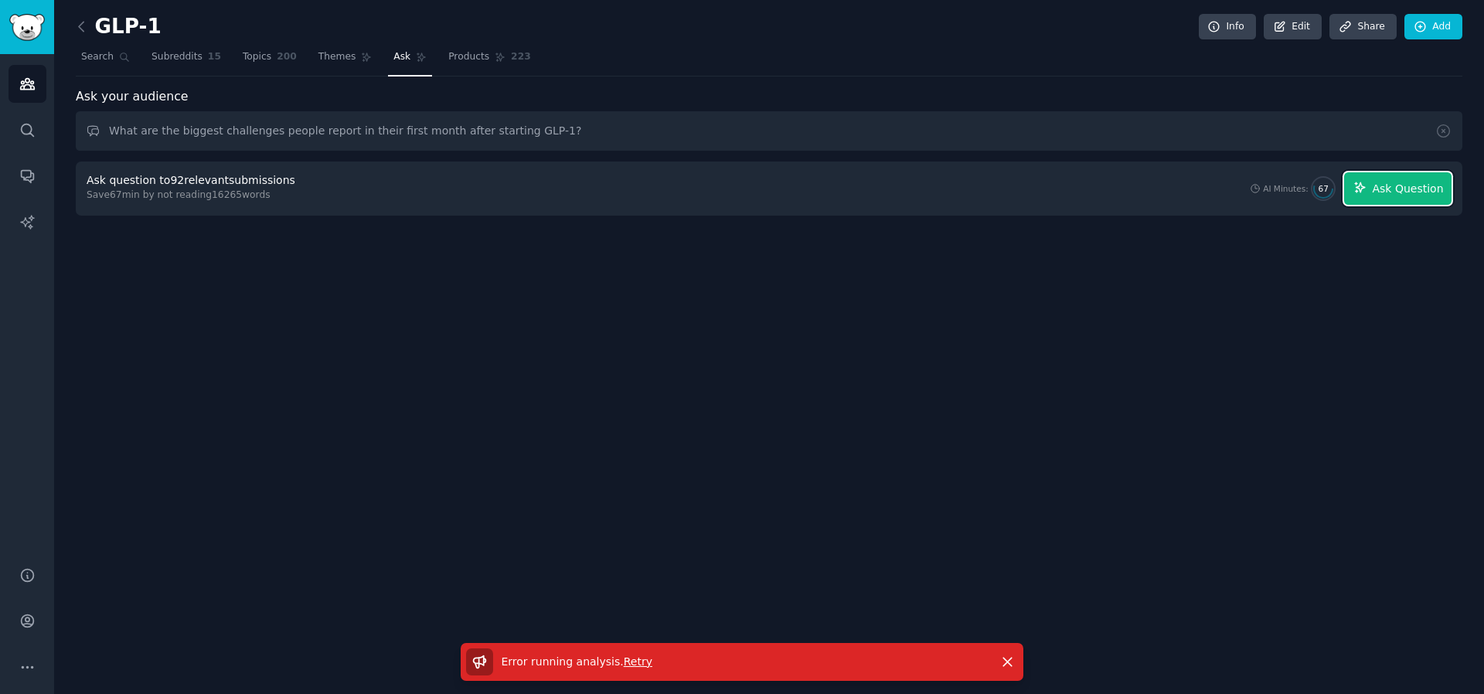
click at [1401, 173] on button "Ask Question" at bounding box center [1397, 188] width 107 height 32
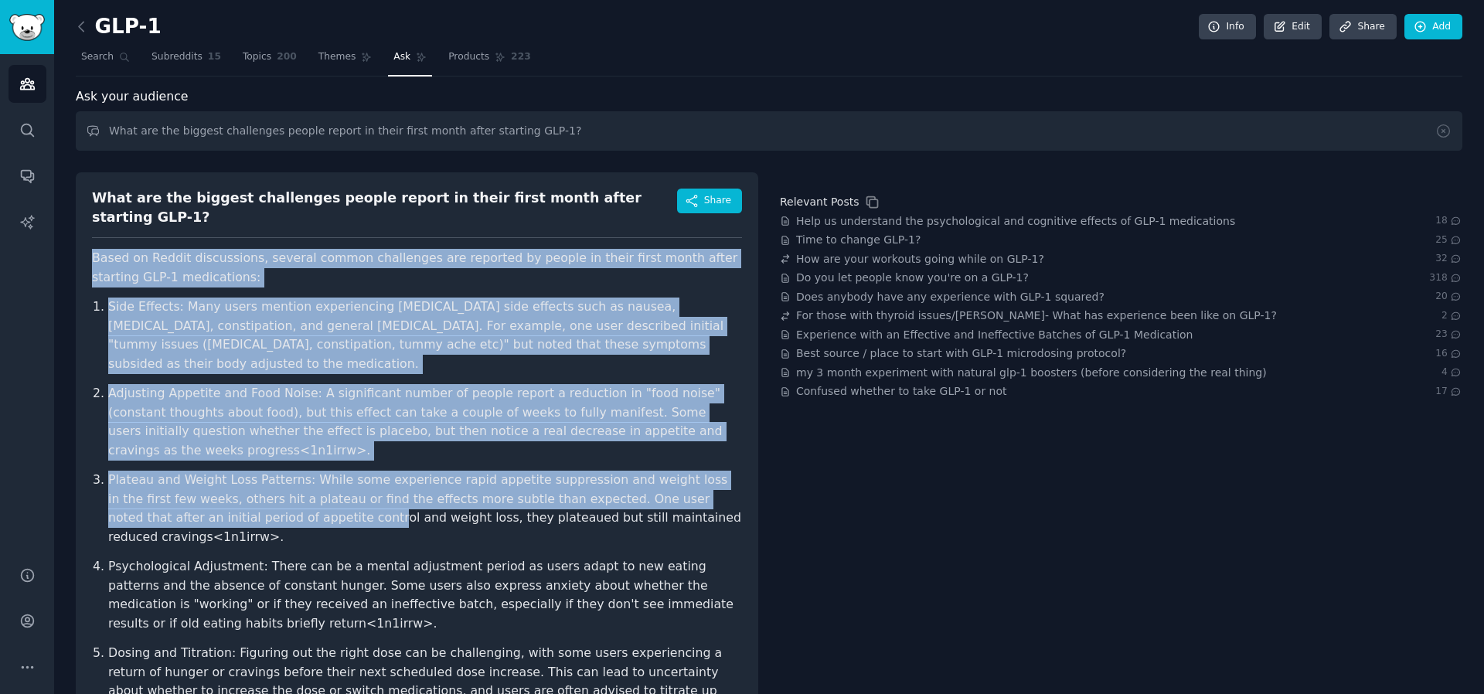
drag, startPoint x: 78, startPoint y: 242, endPoint x: 239, endPoint y: 485, distance: 291.1
click at [239, 485] on div "What are the biggest challenges people report in their first month after starti…" at bounding box center [417, 493] width 682 height 642
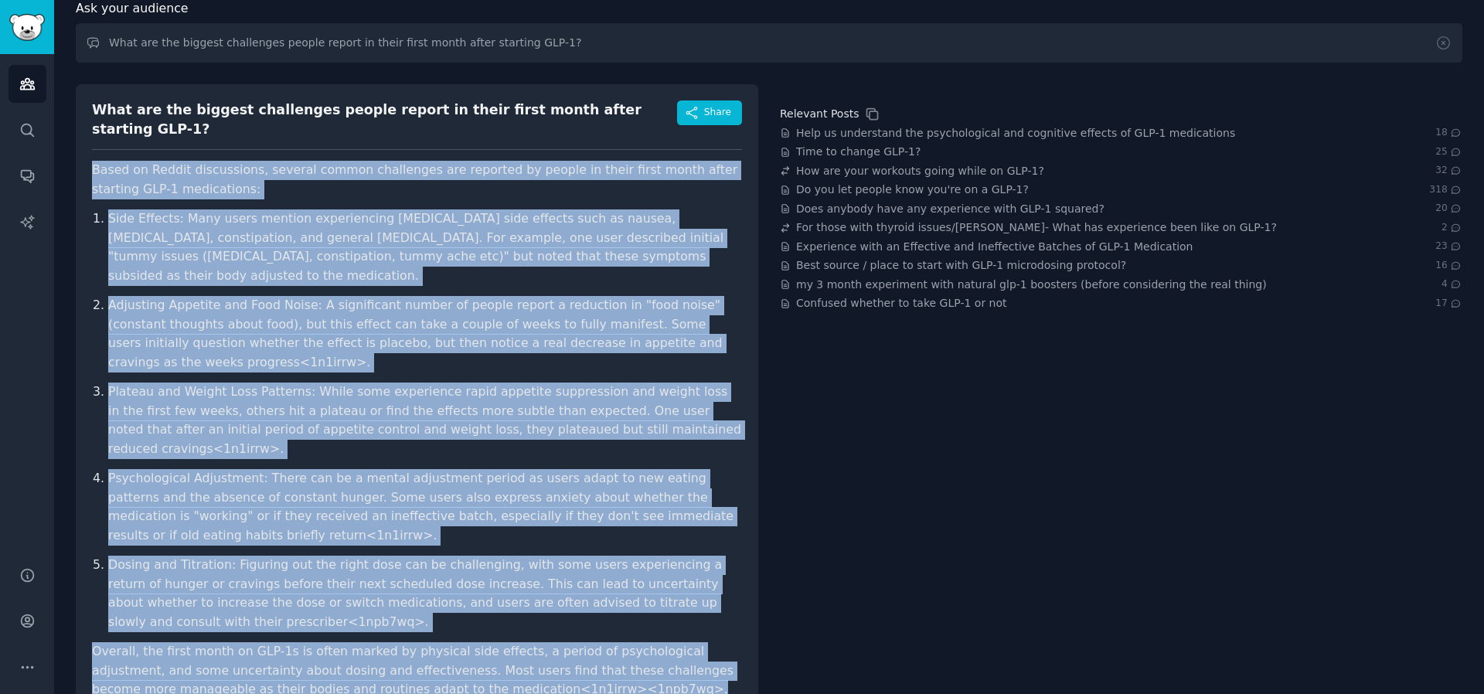
click at [553, 646] on div "What are the biggest challenges people report in their first month after starti…" at bounding box center [417, 405] width 682 height 642
copy article "Based on Reddit discussions, several common challenges are reported by people i…"
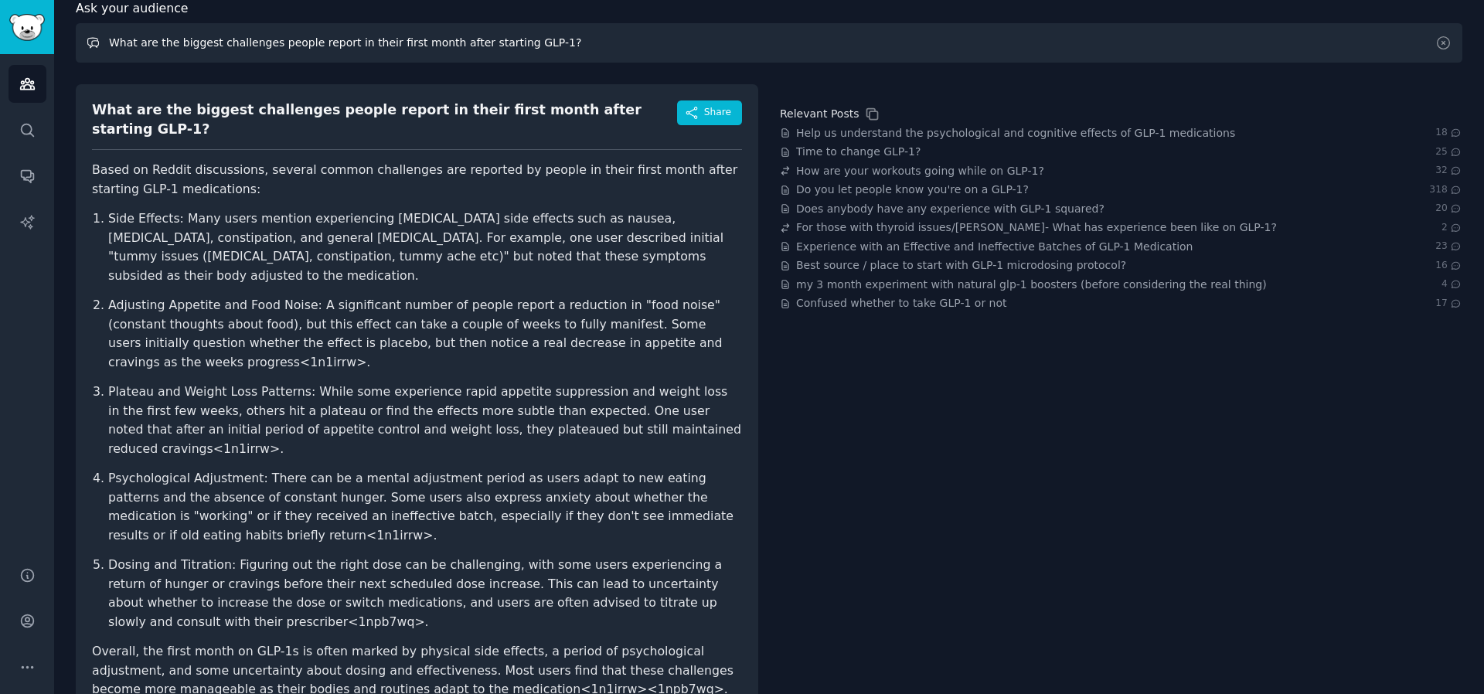
click at [562, 40] on input "What are the biggest challenges people report in their first month after starti…" at bounding box center [769, 42] width 1386 height 39
paste input "How do people describe hitting a weight-loss plateau, and what solutions or emo…"
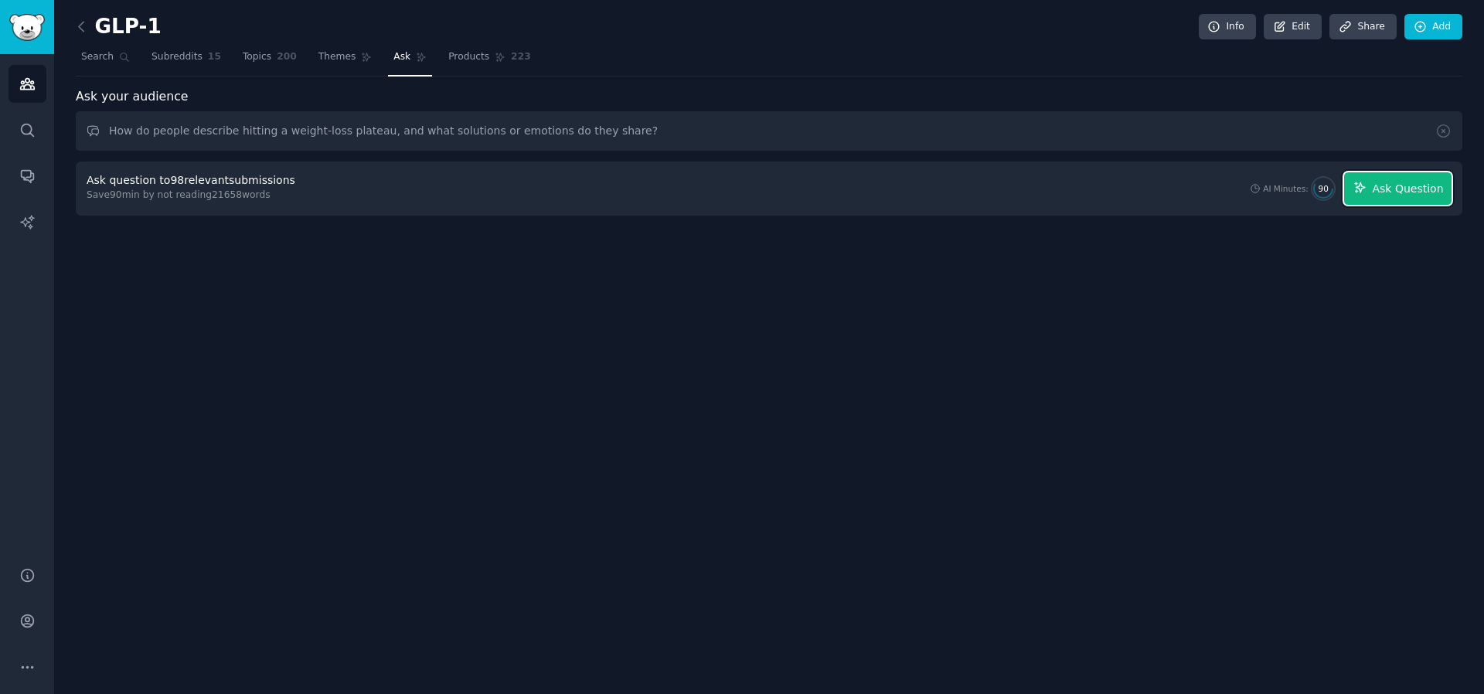
click at [1391, 192] on span "Ask Question" at bounding box center [1407, 189] width 71 height 16
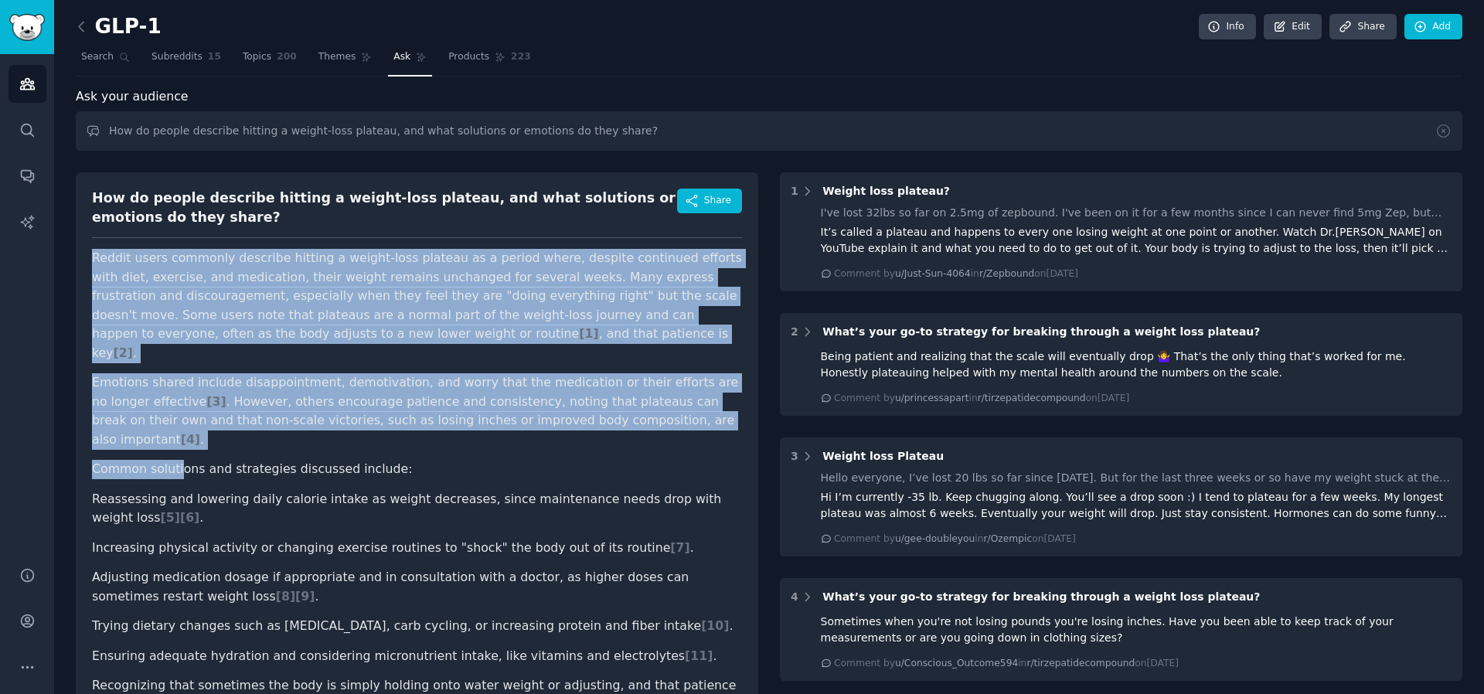
drag, startPoint x: 87, startPoint y: 248, endPoint x: 180, endPoint y: 441, distance: 213.6
click at [180, 442] on div "How do people describe hitting a weight-loss plateau, and what solutions or emo…" at bounding box center [417, 490] width 682 height 637
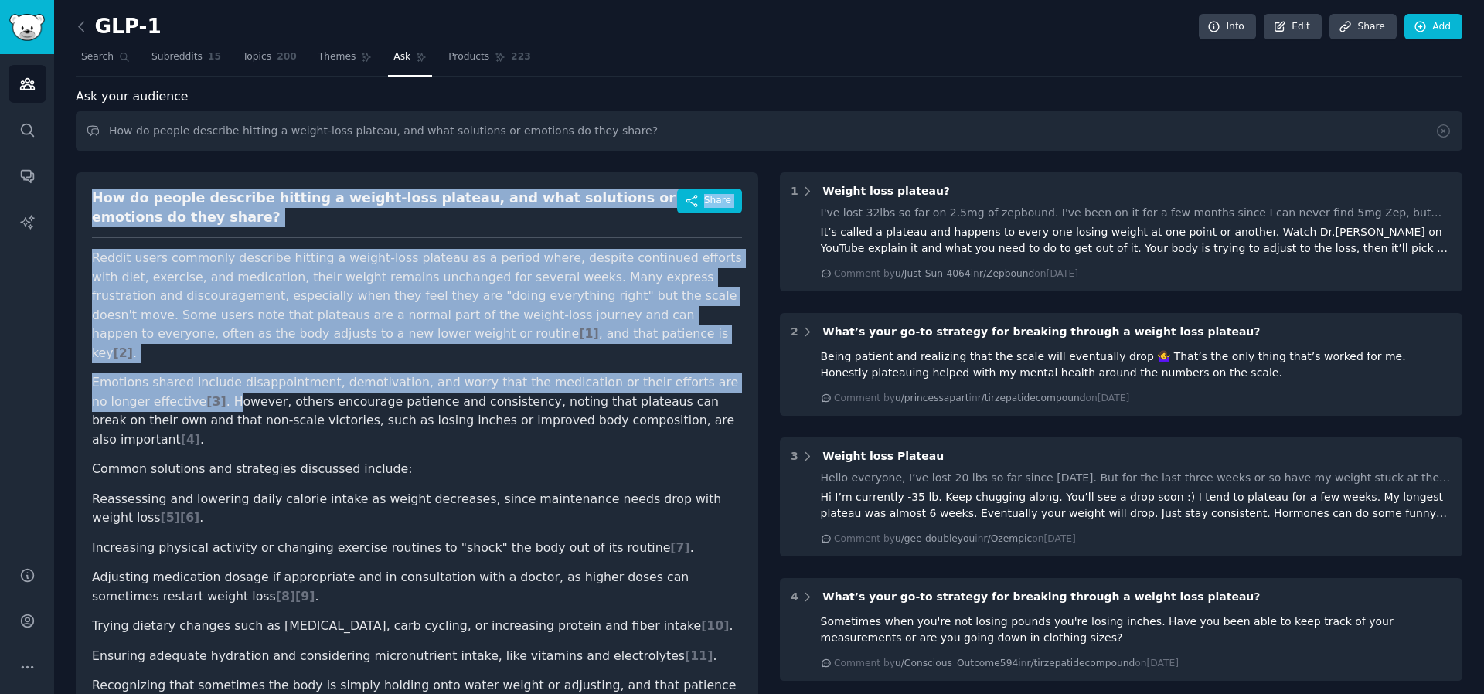
drag, startPoint x: 83, startPoint y: 184, endPoint x: 171, endPoint y: 374, distance: 209.5
click at [172, 377] on div "How do people describe hitting a weight-loss plateau, and what solutions or emo…" at bounding box center [417, 490] width 682 height 637
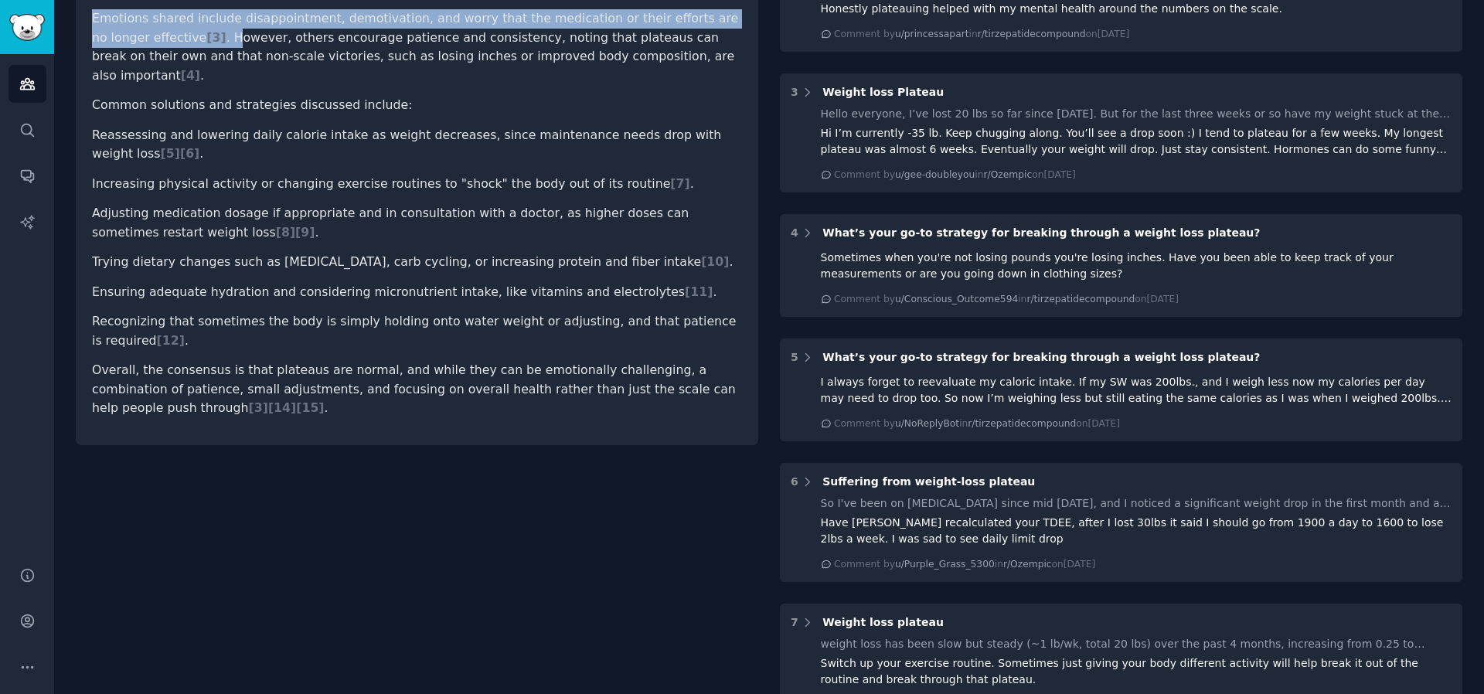
scroll to position [408, 0]
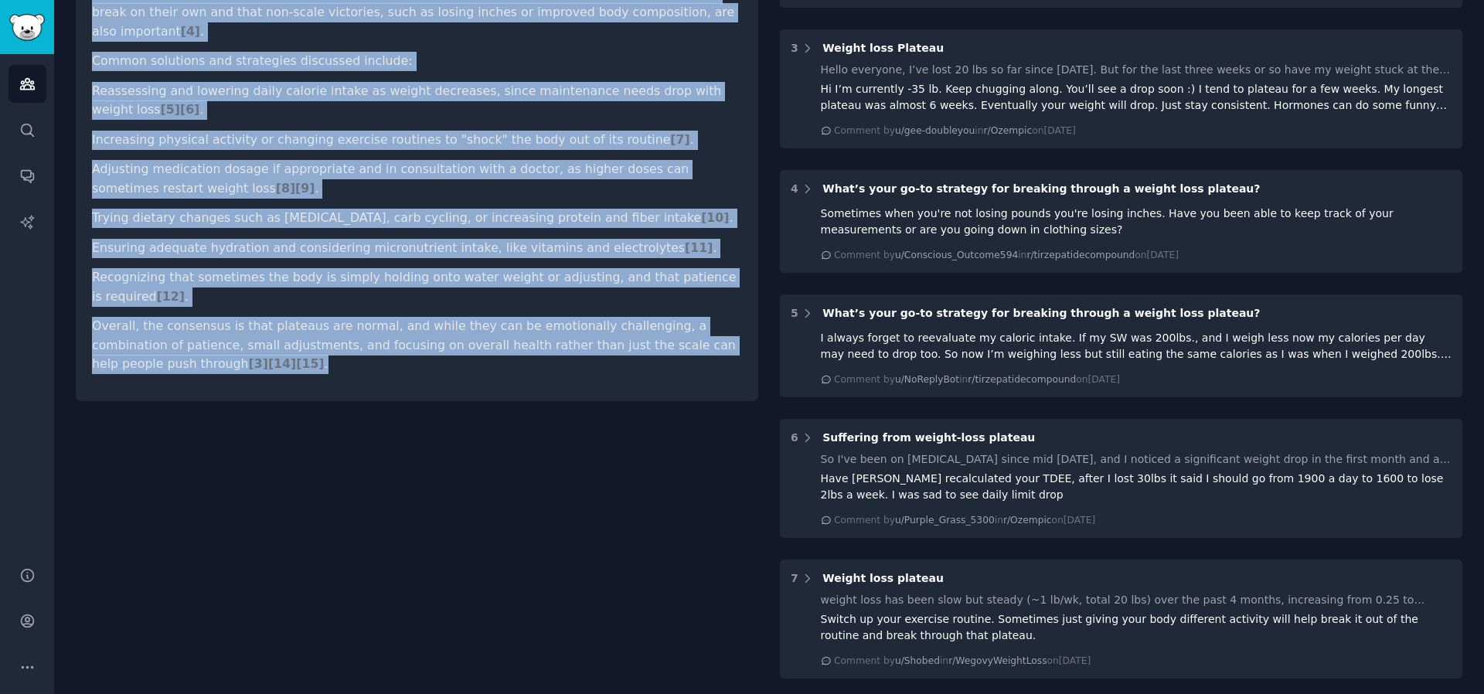
click at [295, 328] on p "Overall, the consensus is that plateaus are normal, and while they can be emoti…" at bounding box center [417, 345] width 650 height 57
copy div "How do people describe hitting a weight-loss plateau, and what solutions or emo…"
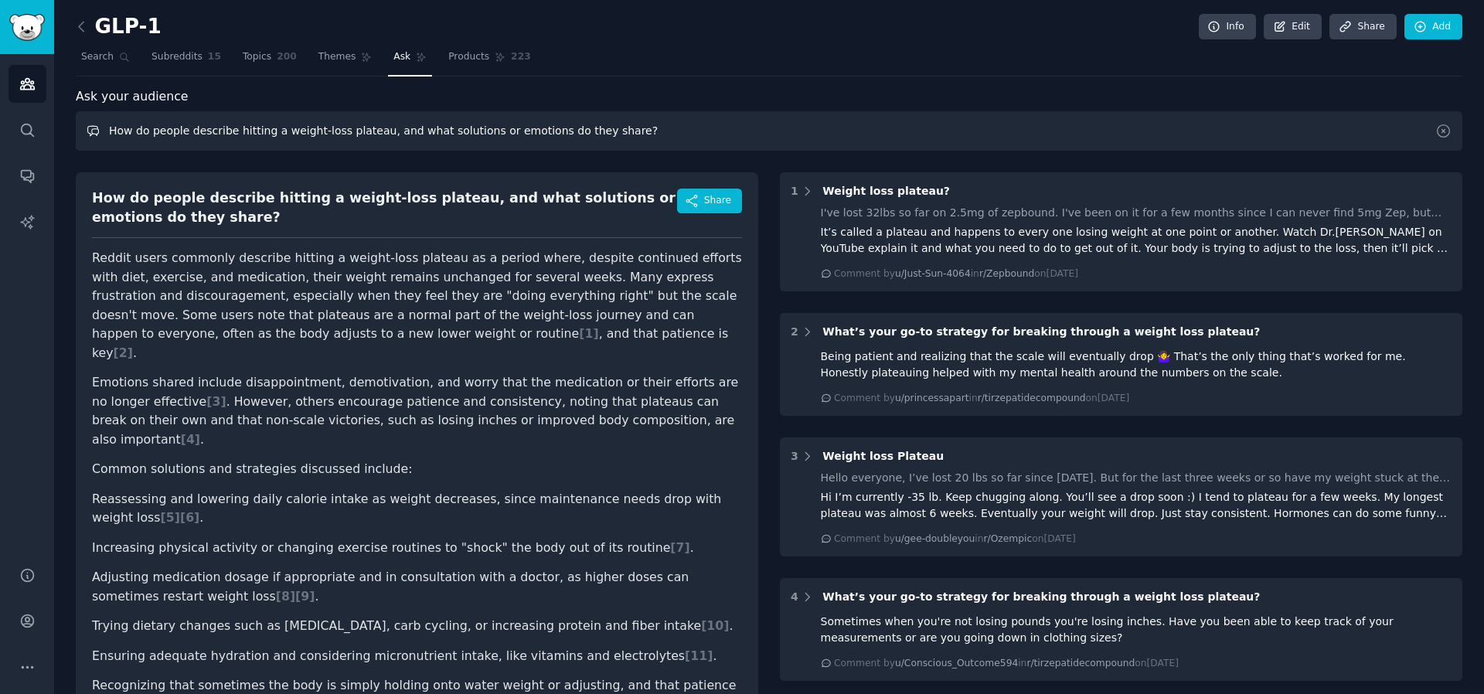
click at [515, 127] on input "How do people describe hitting a weight-loss plateau, and what solutions or emo…" at bounding box center [769, 130] width 1386 height 39
paste input "What do users say about stopping GLP-1 (tapering, cost issues, weight regain)"
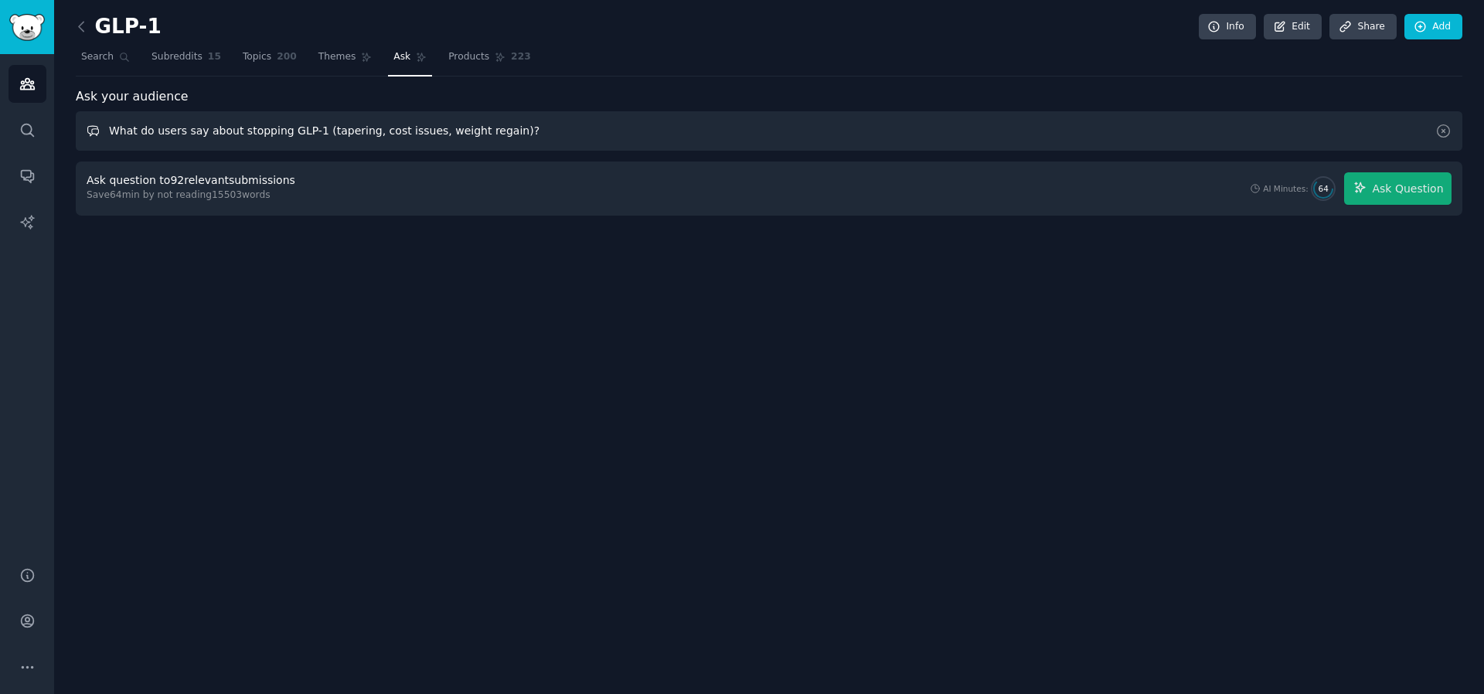
drag, startPoint x: 315, startPoint y: 128, endPoint x: 500, endPoint y: 133, distance: 185.6
click at [499, 131] on input "What do users say about stopping GLP-1 (tapering, cost issues, weight regain)?" at bounding box center [769, 130] width 1386 height 39
click at [1378, 188] on span "Ask Question" at bounding box center [1407, 189] width 71 height 16
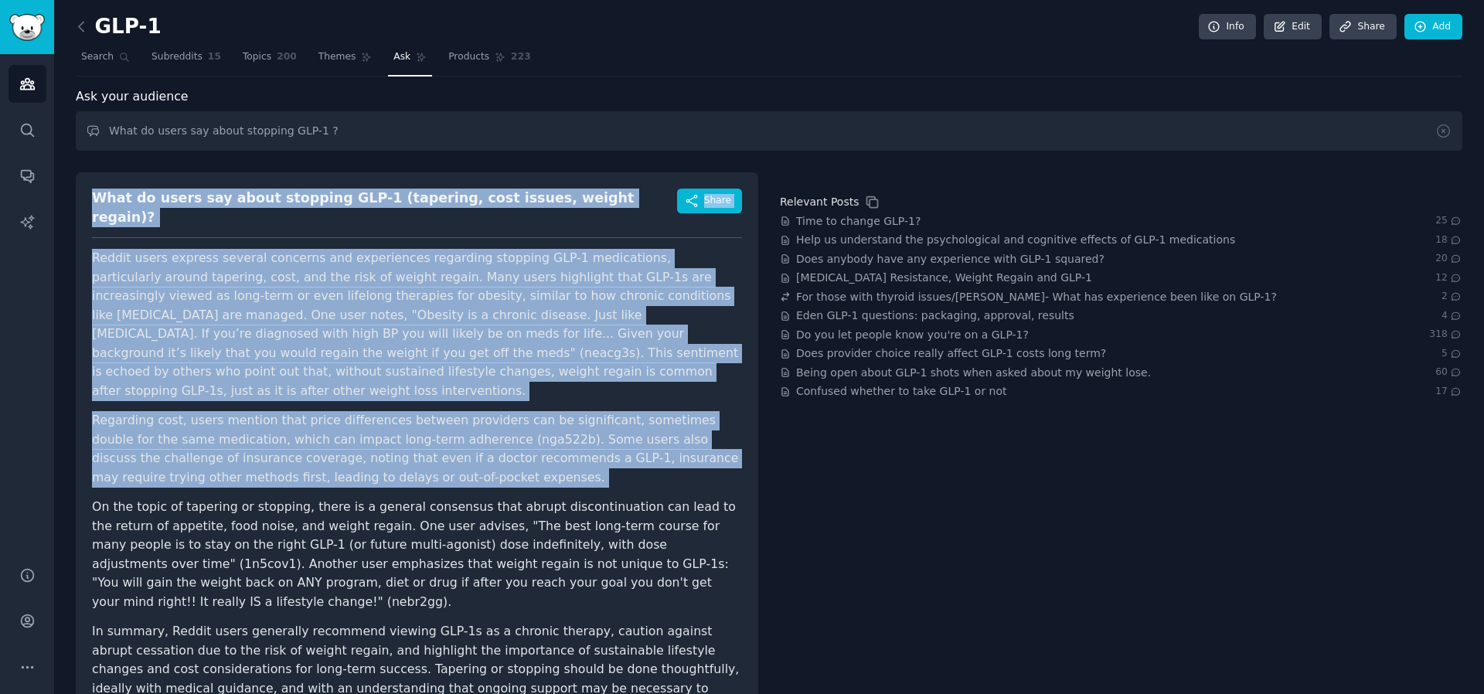
drag, startPoint x: 81, startPoint y: 197, endPoint x: 269, endPoint y: 449, distance: 314.2
click at [269, 449] on div "What do users say about stopping GLP-1 (tapering, cost issues, weight regain)? …" at bounding box center [417, 458] width 682 height 572
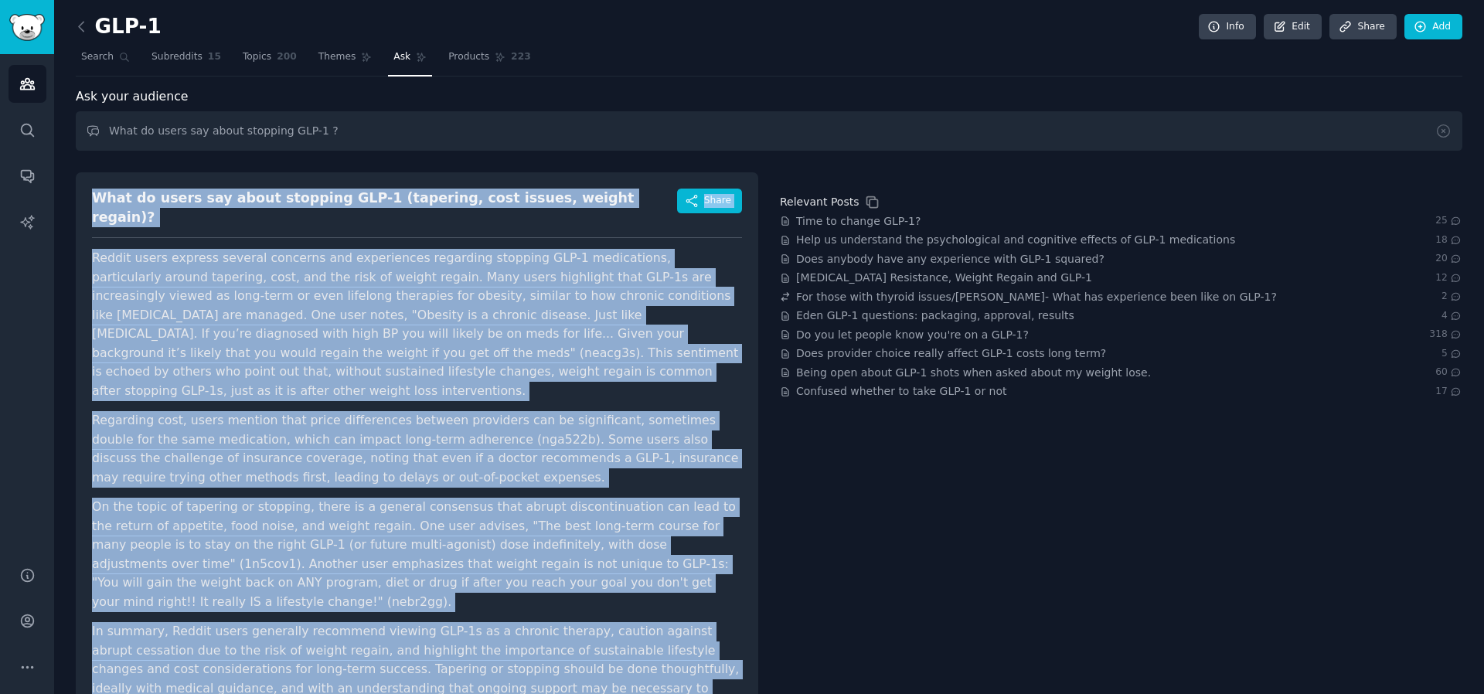
click at [679, 642] on p "In summary, Reddit users generally recommend viewing GLP-1s as a chronic therap…" at bounding box center [417, 669] width 650 height 95
copy div "Lore ip dolor sit ametc adipisci ELI-9 (seddoeiu, temp incidi, utlabo etdolo)? …"
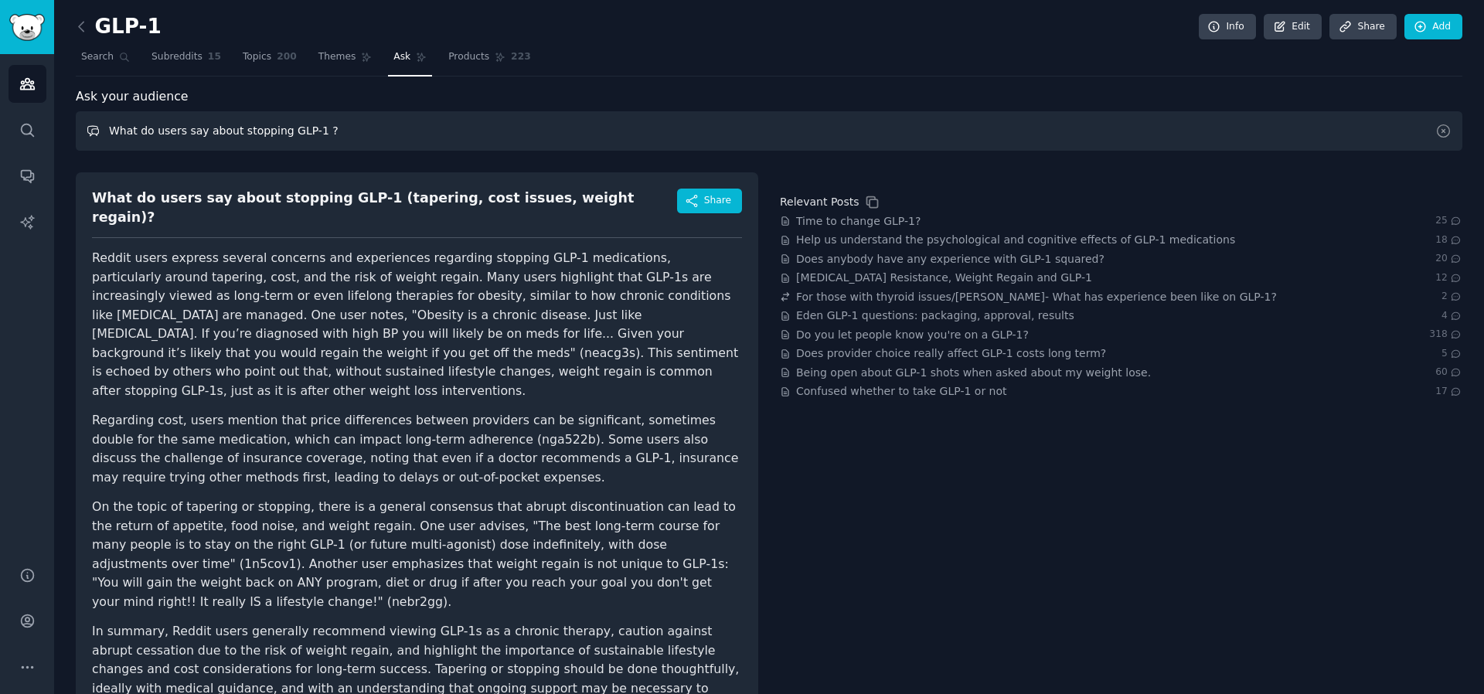
click at [410, 128] on input "What do users say about stopping GLP-1 ?" at bounding box center [769, 130] width 1386 height 39
paste input "How do people describe a successful GLP-1 journey in their own words"
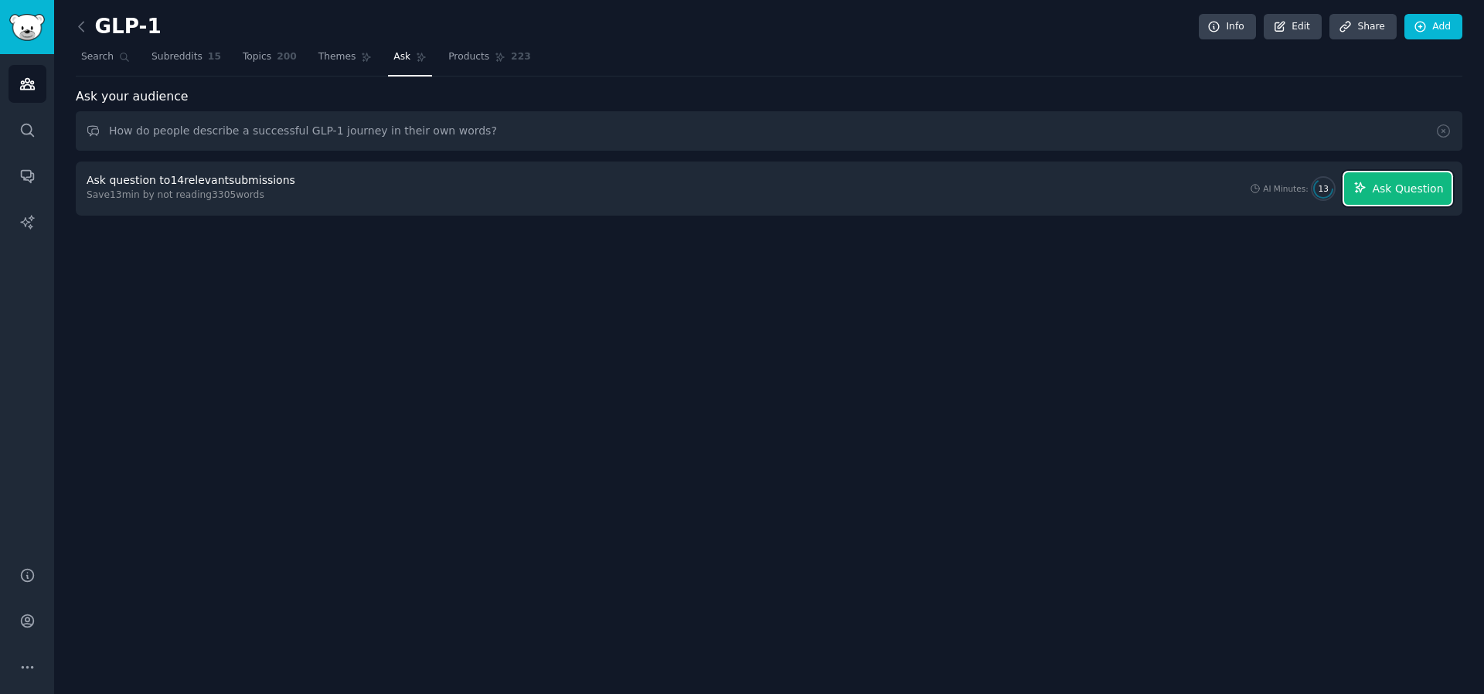
click at [1361, 190] on icon "button" at bounding box center [1360, 188] width 14 height 14
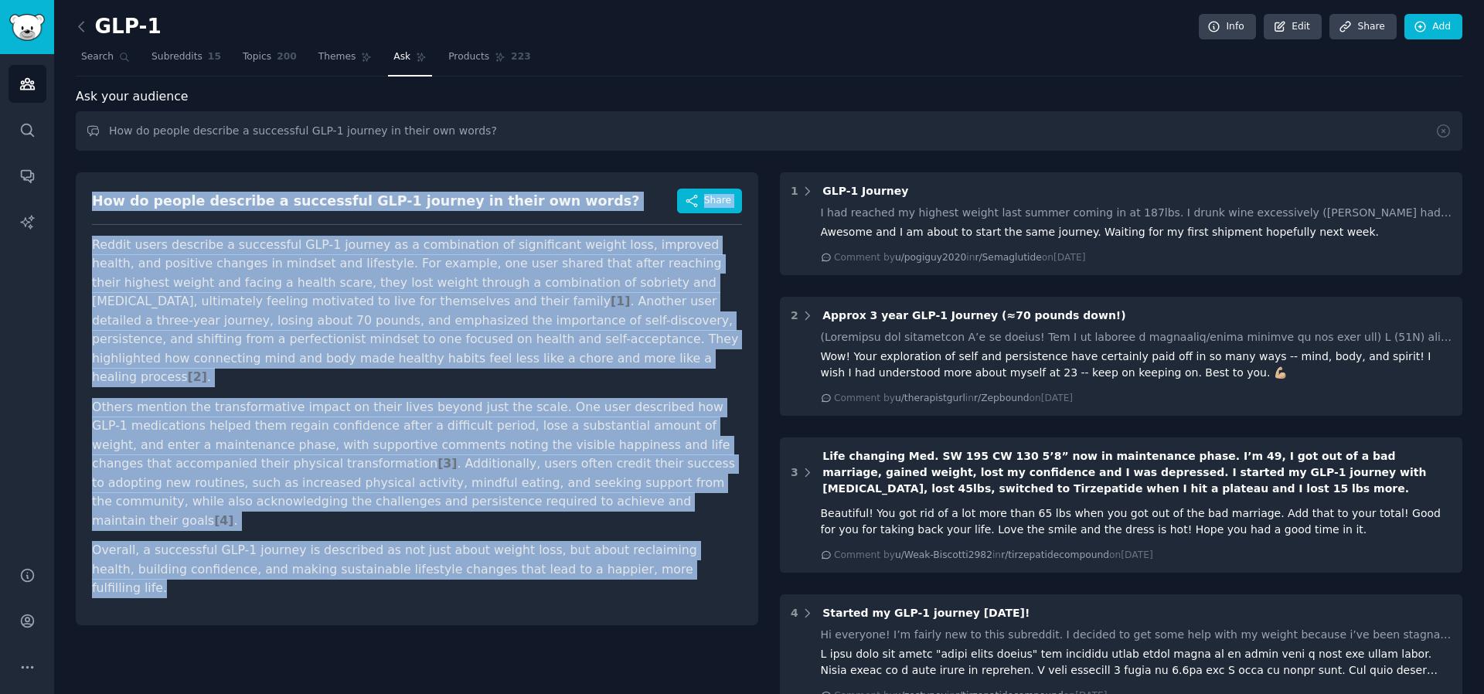
drag, startPoint x: 93, startPoint y: 198, endPoint x: 627, endPoint y: 526, distance: 627.0
click at [627, 526] on div "How do people describe a successful GLP-1 journey in their own words? Share Red…" at bounding box center [417, 398] width 682 height 453
copy div "How do people describe a successful GLP-1 journey in their own words? Share Red…"
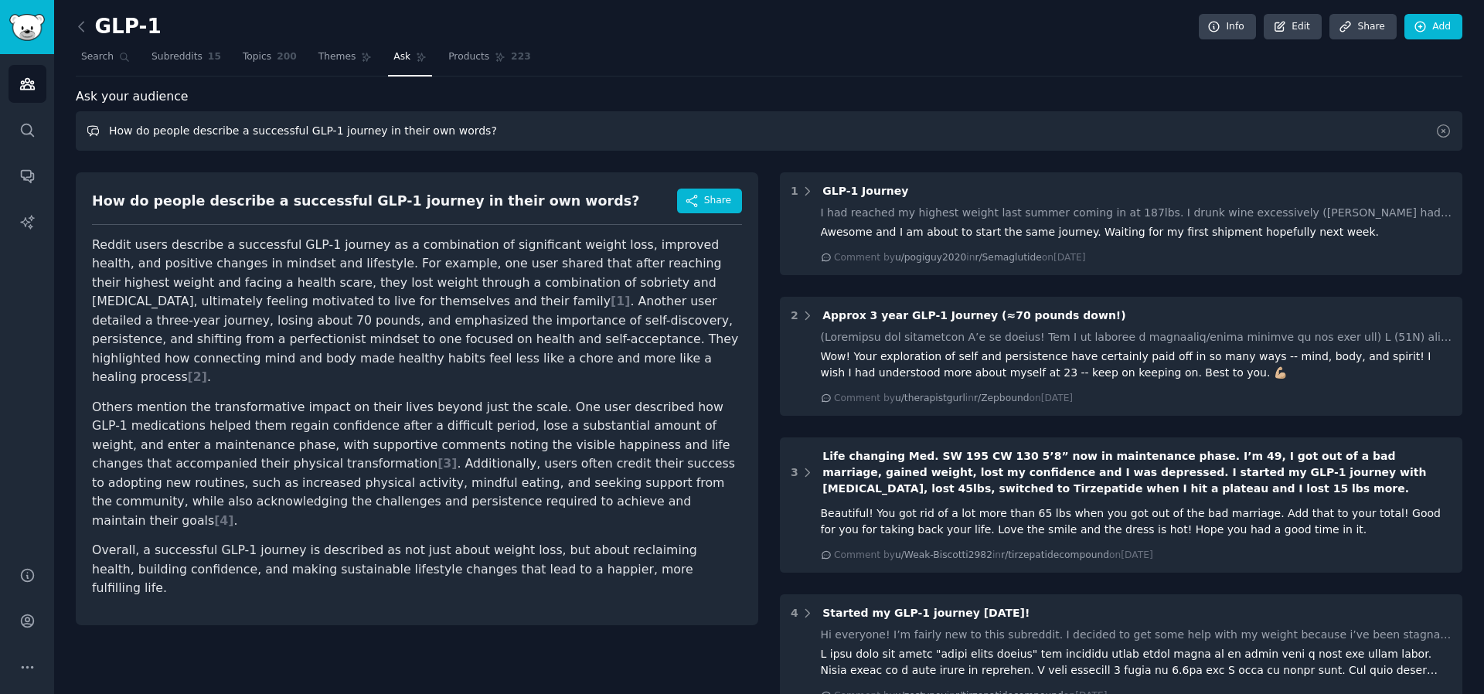
click at [356, 145] on input "How do people describe a successful GLP-1 journey in their own words?" at bounding box center [769, 130] width 1386 height 39
paste input "What new food rules, hacks, or routines do users adopt"
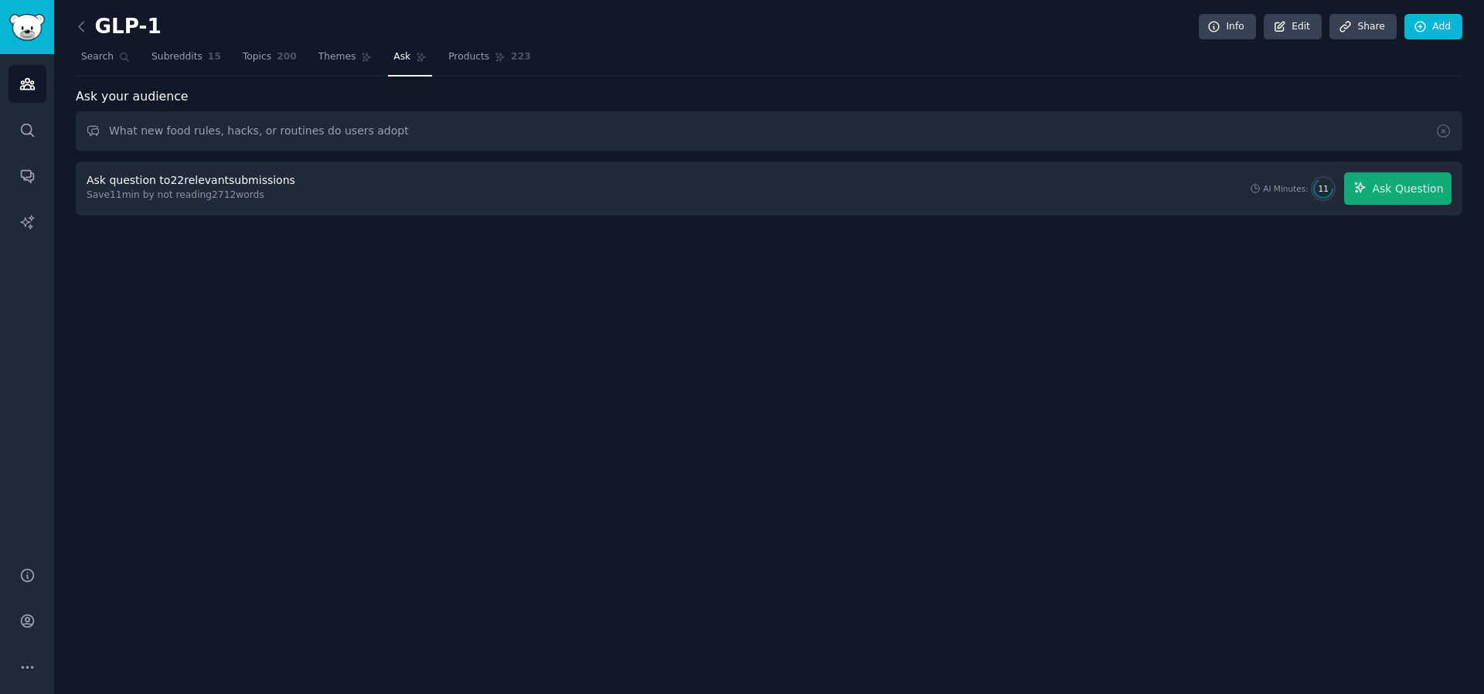
click at [1376, 207] on div "Ask question to 22 relevant submissions Save 11 min by not reading 2712 words A…" at bounding box center [769, 189] width 1386 height 54
click at [1381, 191] on span "Ask Question" at bounding box center [1407, 189] width 71 height 16
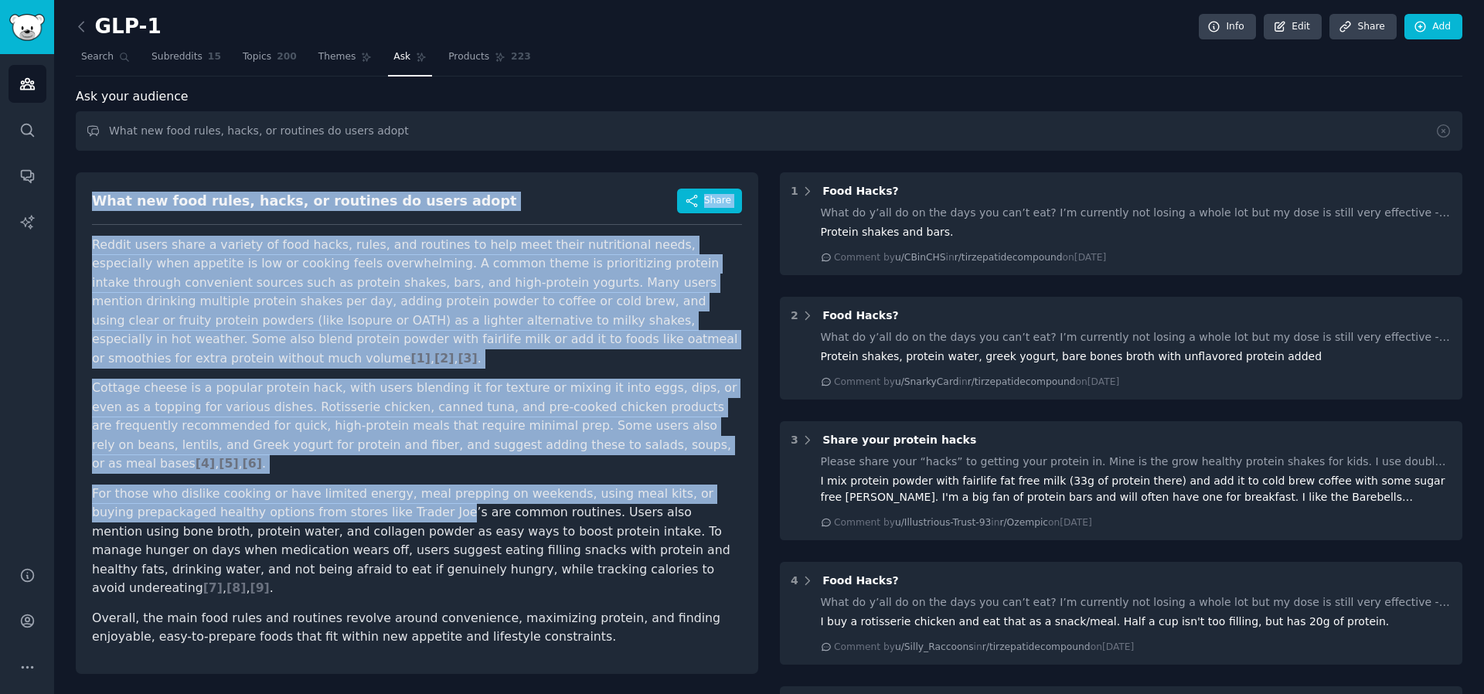
drag, startPoint x: 87, startPoint y: 192, endPoint x: 411, endPoint y: 485, distance: 437.2
click at [411, 485] on div "What new food rules, hacks, or routines do users adopt Share Reddit users share…" at bounding box center [417, 423] width 682 height 502
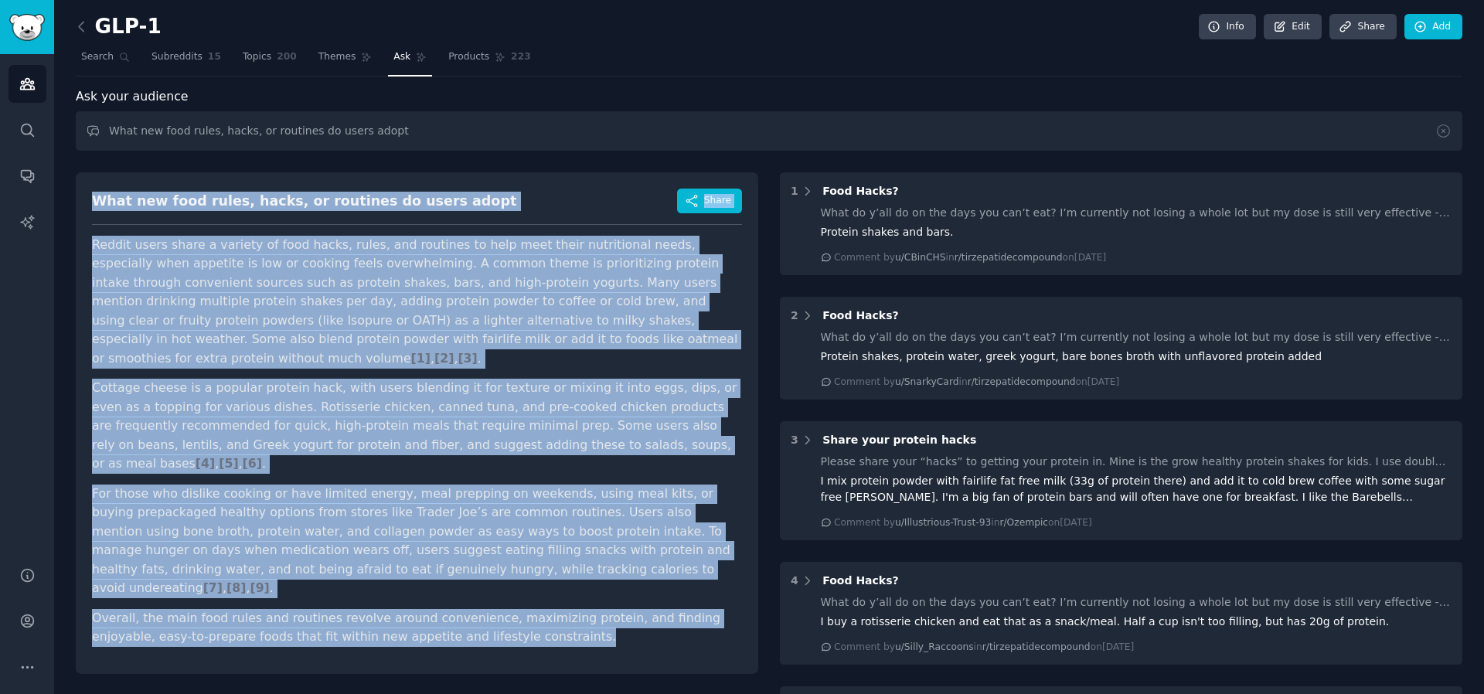
click at [554, 609] on p "Overall, the main food rules and routines revolve around convenience, maximizin…" at bounding box center [417, 628] width 650 height 38
copy div "What new food rules, hacks, or routines do users adopt Share Reddit users share…"
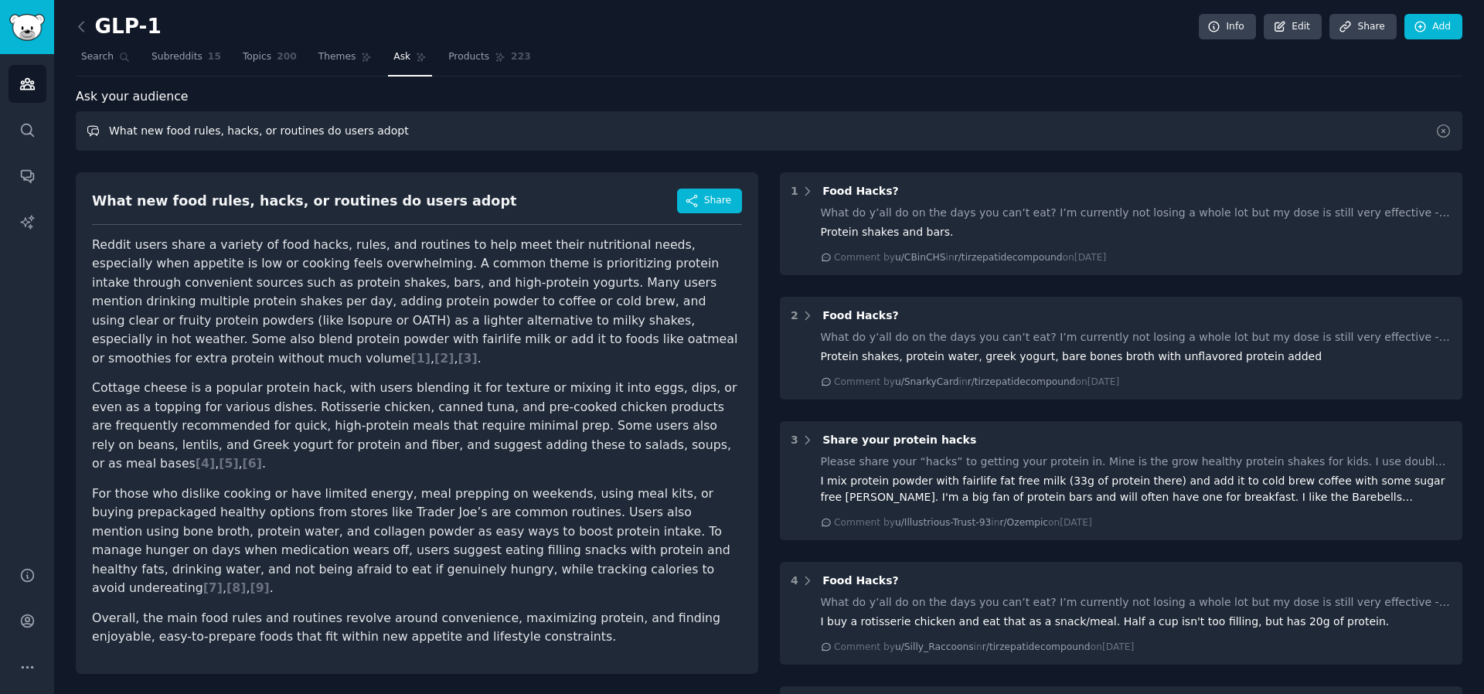
click at [339, 145] on input "What new food rules, hacks, or routines do users adopt" at bounding box center [769, 130] width 1386 height 39
paste input "kinds of posts get the highest engagemen"
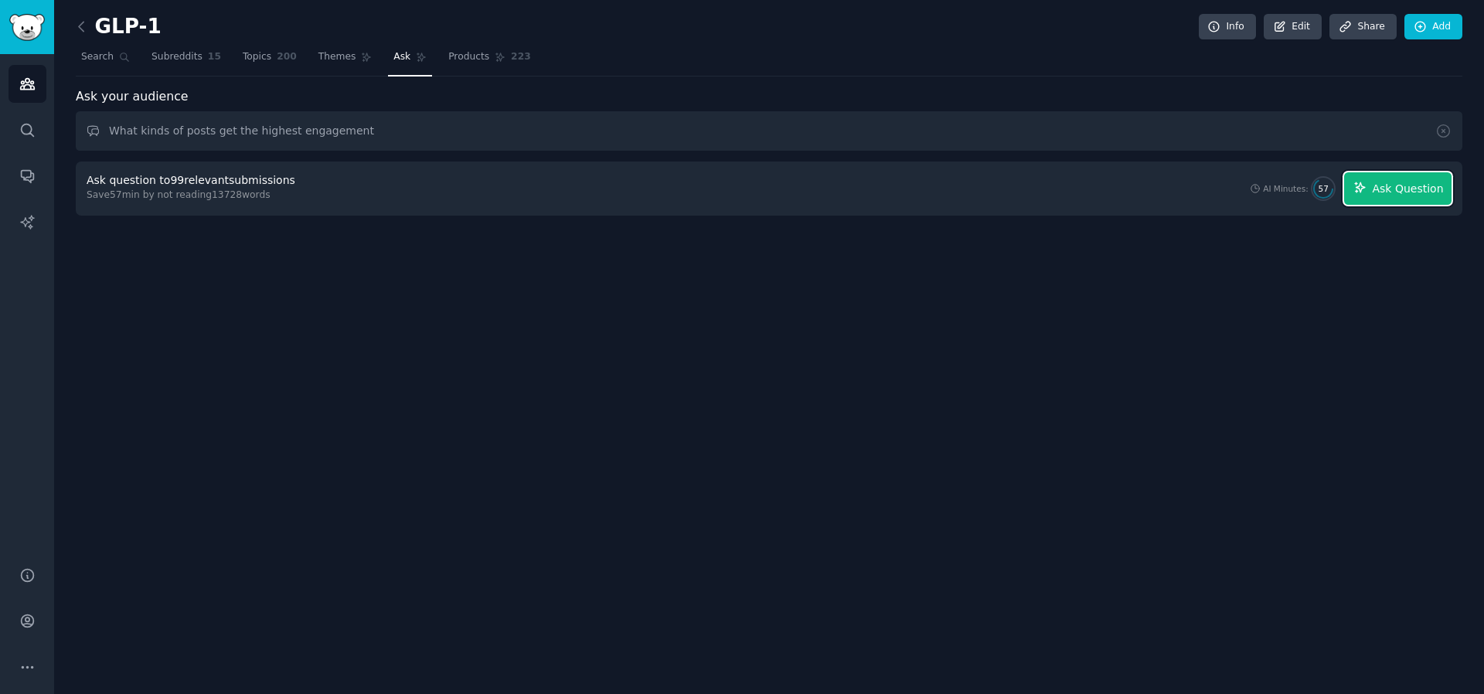
click at [1394, 191] on span "Ask Question" at bounding box center [1407, 189] width 71 height 16
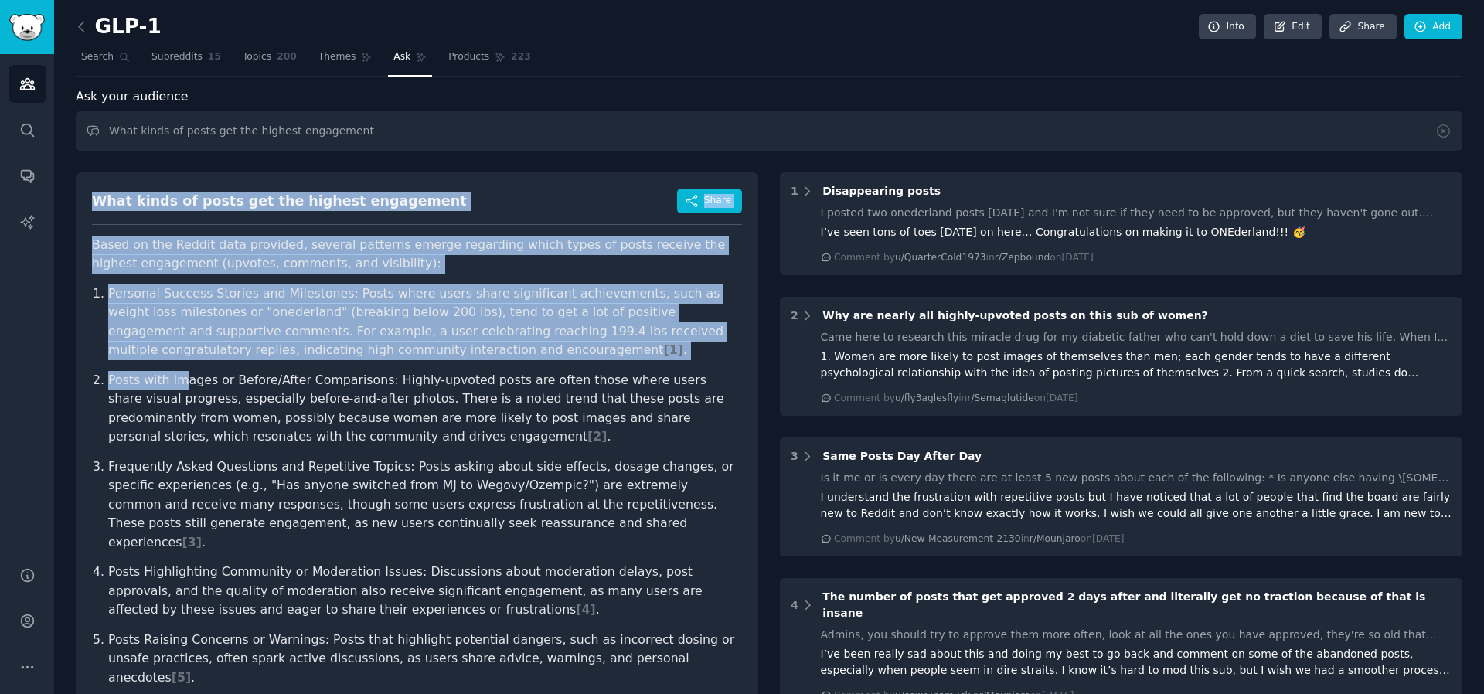
drag, startPoint x: 77, startPoint y: 202, endPoint x: 178, endPoint y: 391, distance: 213.7
click at [179, 392] on div "What kinds of posts get the highest engagement Share Based on the Reddit data p…" at bounding box center [417, 477] width 682 height 610
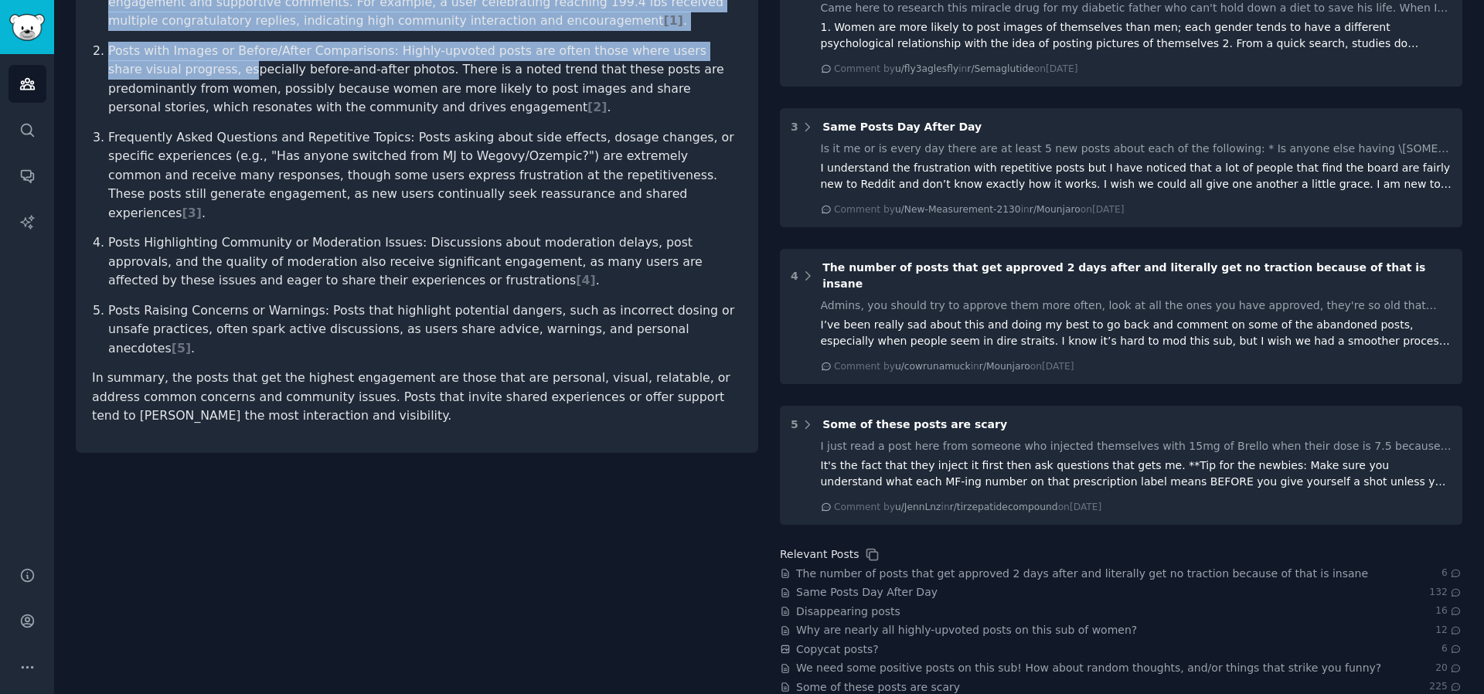
scroll to position [390, 0]
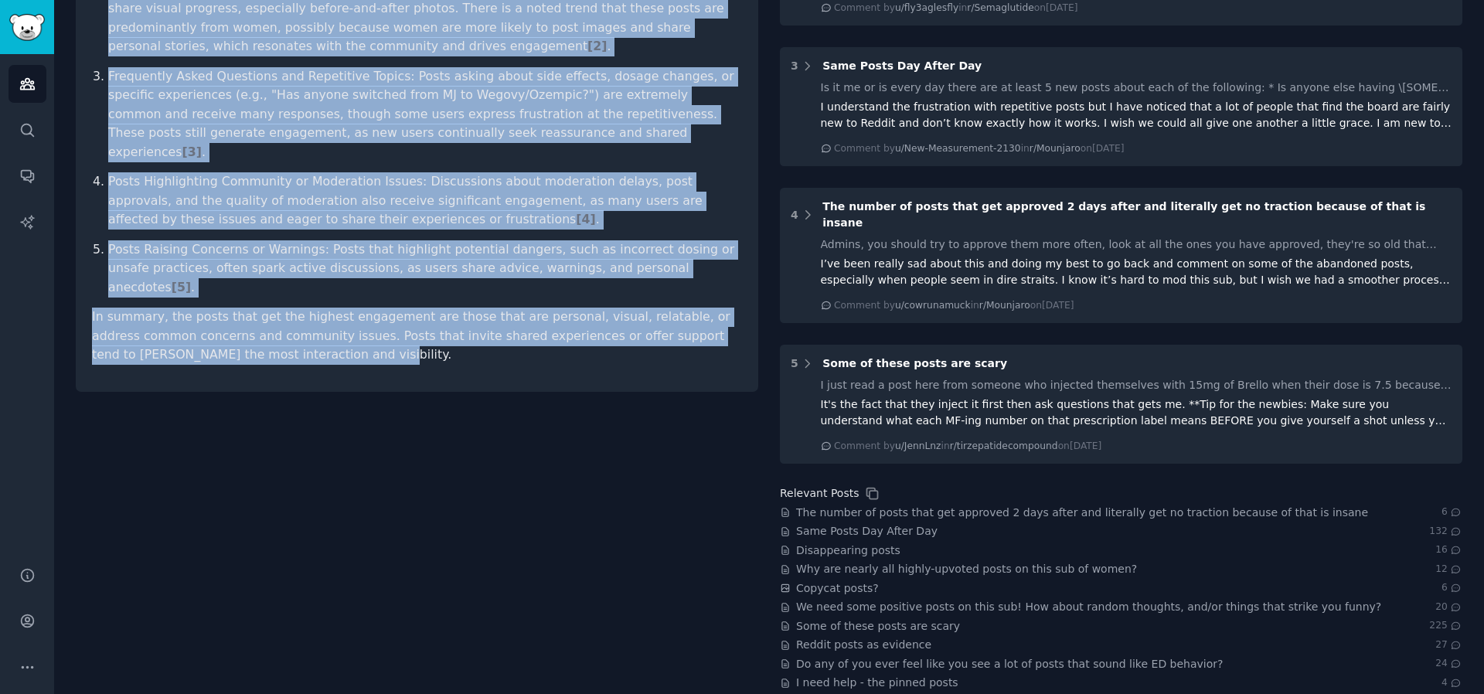
click at [291, 339] on div "What kinds of posts get the highest engagement Share Based on the Reddit data p…" at bounding box center [417, 87] width 682 height 610
copy div "What kinds of posts get the highest engagement Share Based on the Reddit data p…"
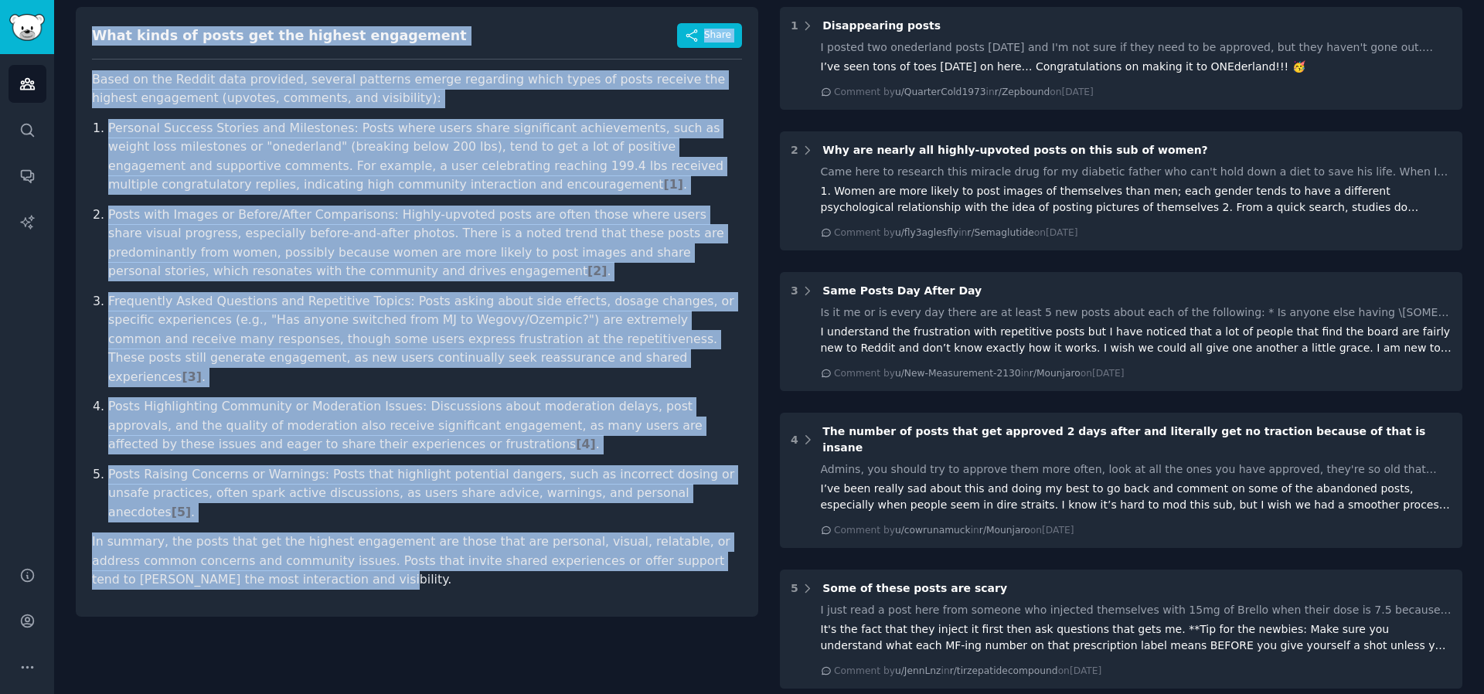
scroll to position [0, 0]
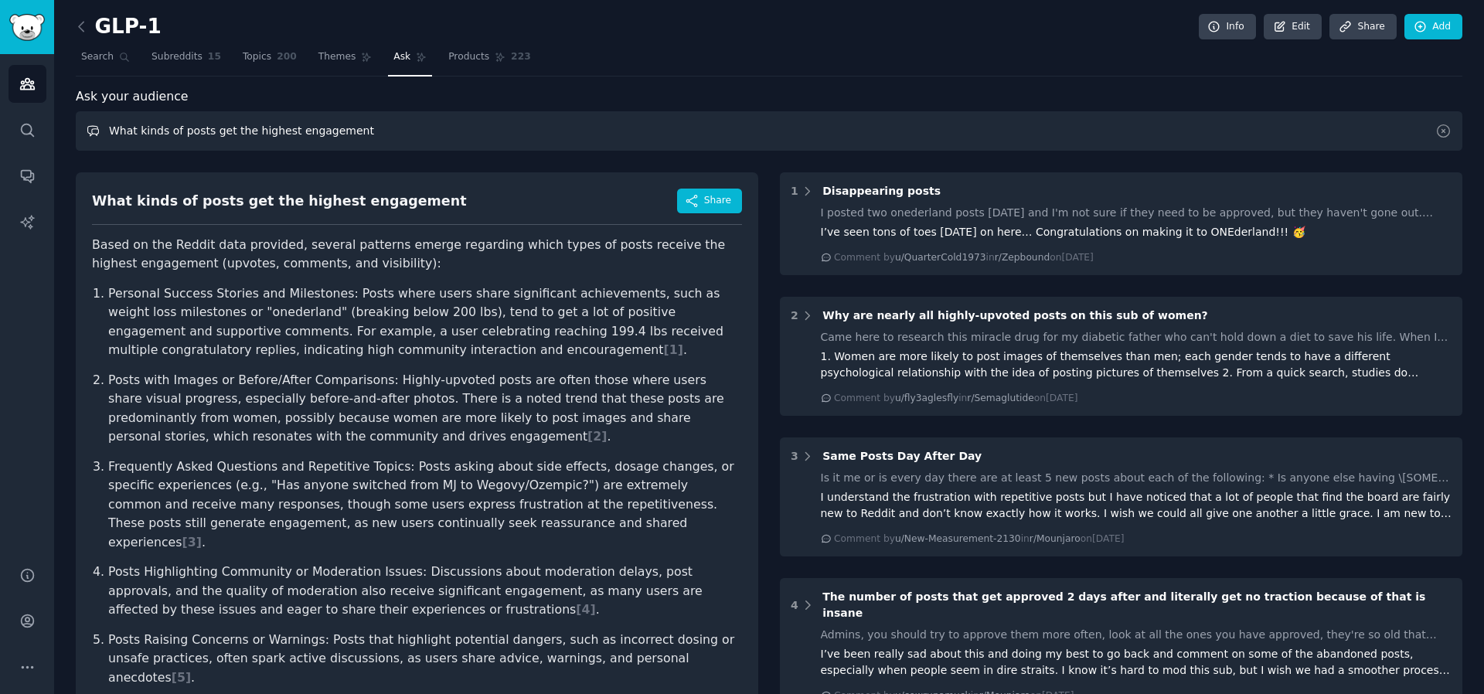
click at [384, 130] on input "What kinds of posts get the highest engagement" at bounding box center [769, 130] width 1386 height 39
paste input "apps, spreadsheets, or tracking methods do people currently use — and what do t…"
type input "What apps, spreadsheets, or tracking methods do people currently use — and what…"
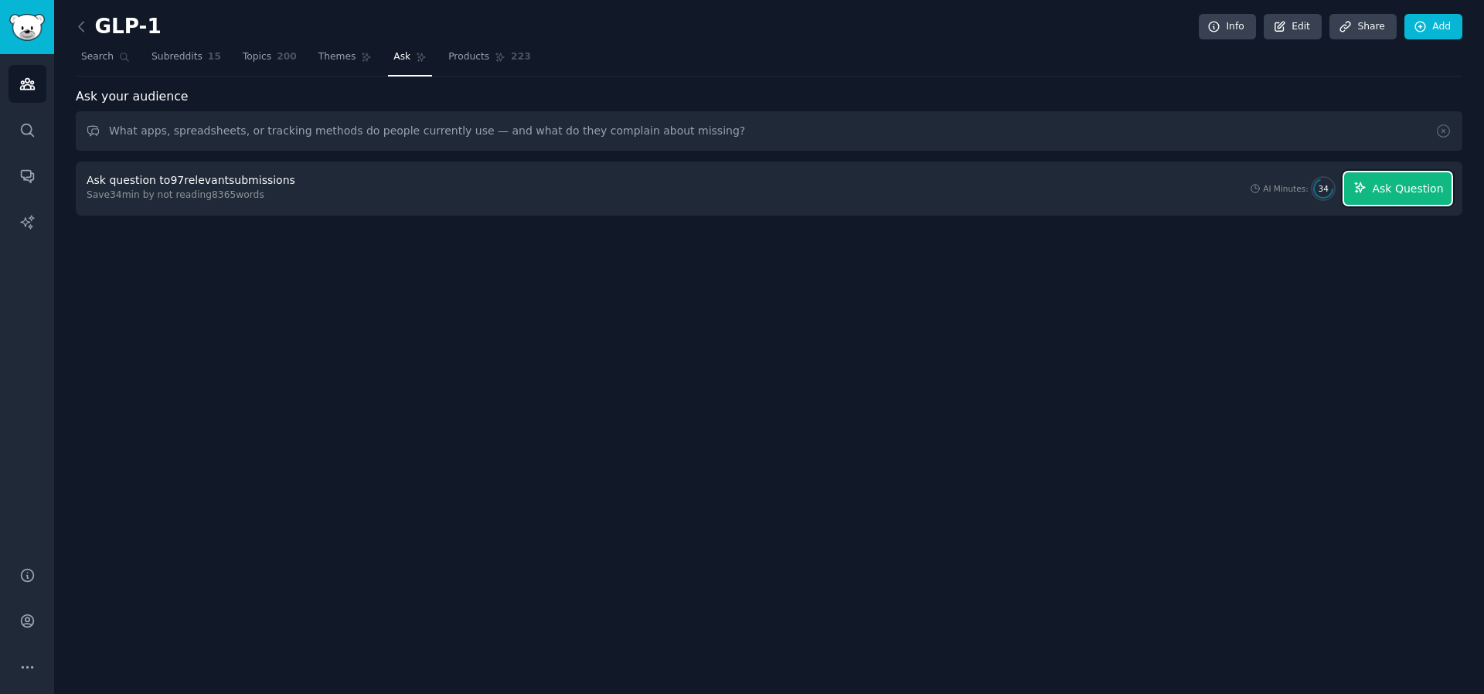
click at [1412, 200] on button "Ask Question" at bounding box center [1397, 188] width 107 height 32
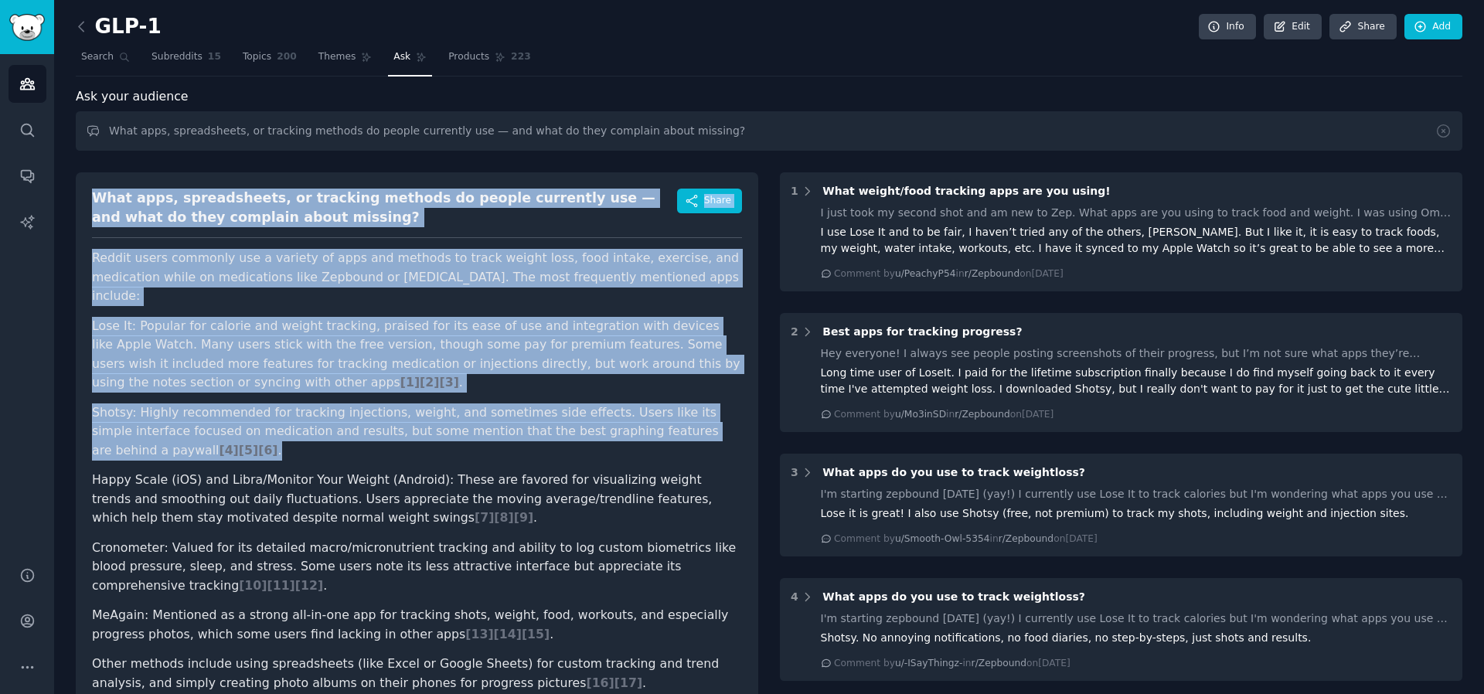
drag, startPoint x: 75, startPoint y: 184, endPoint x: 207, endPoint y: 424, distance: 274.3
click at [207, 424] on div "What apps, spreadsheets, or tracking methods do people currently use — and what…" at bounding box center [417, 567] width 682 height 791
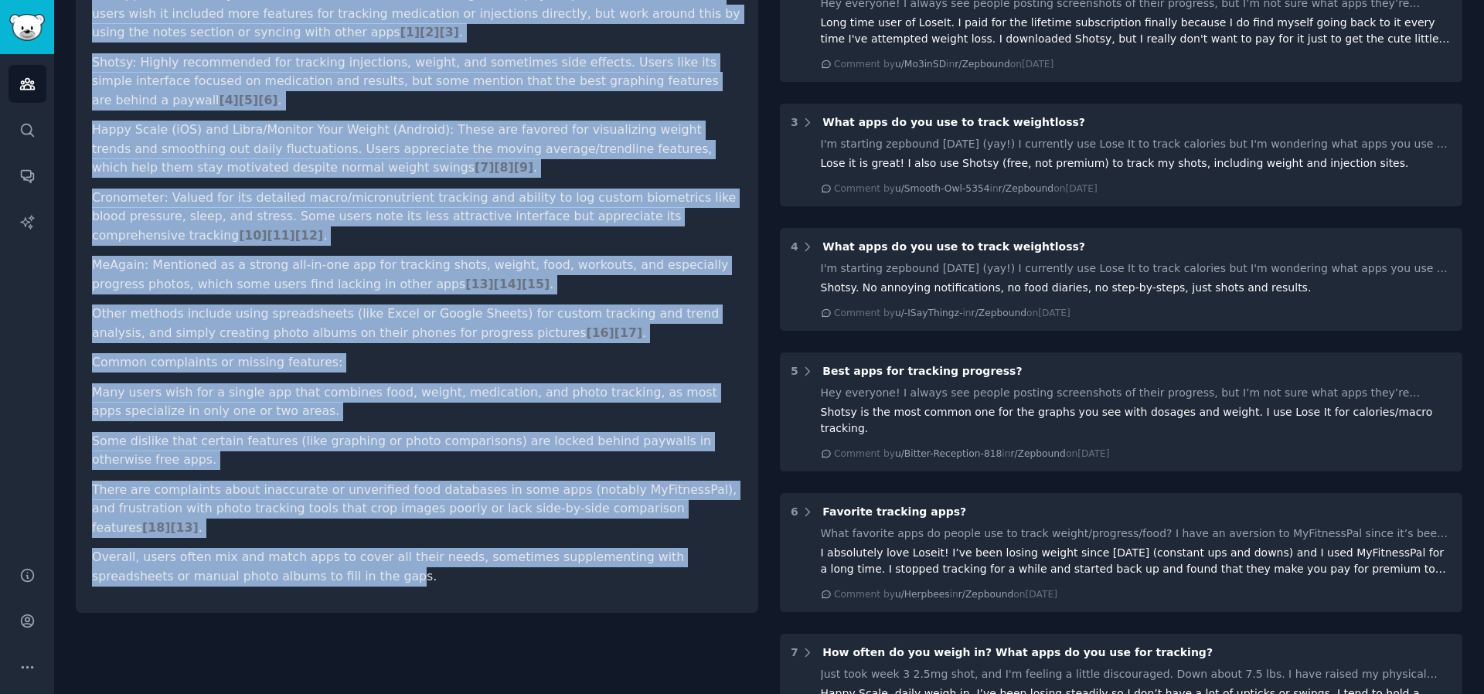
click at [301, 548] on p "Overall, users often mix and match apps to cover all their needs, sometimes sup…" at bounding box center [417, 567] width 650 height 38
click at [313, 548] on p "Overall, users often mix and match apps to cover all their needs, sometimes sup…" at bounding box center [417, 567] width 650 height 38
click at [495, 432] on li "Some dislike that certain features (like graphing or photo comparisons) are loc…" at bounding box center [417, 451] width 650 height 38
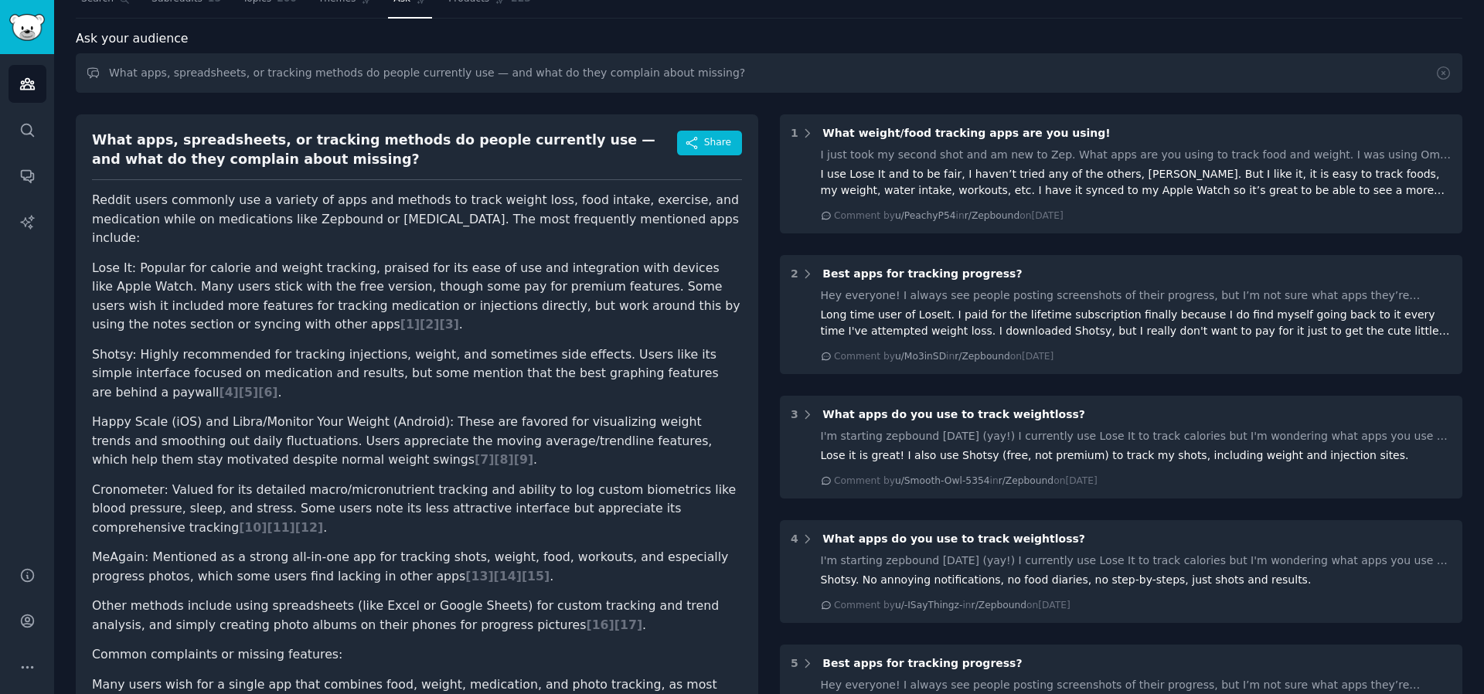
scroll to position [0, 0]
